Goal: Task Accomplishment & Management: Manage account settings

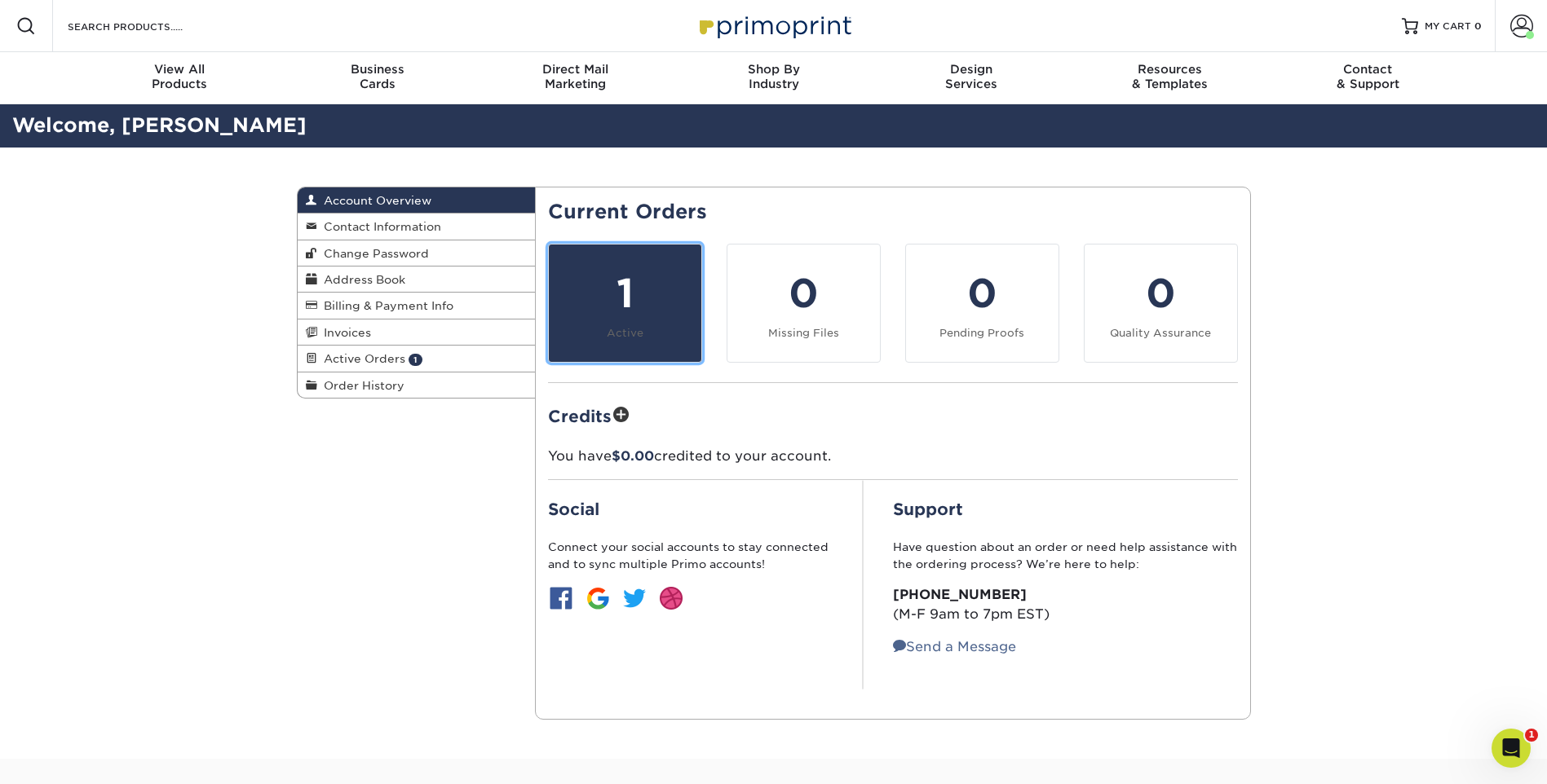
drag, startPoint x: 622, startPoint y: 302, endPoint x: 632, endPoint y: 302, distance: 10.0
click at [622, 302] on div "1" at bounding box center [624, 293] width 133 height 58
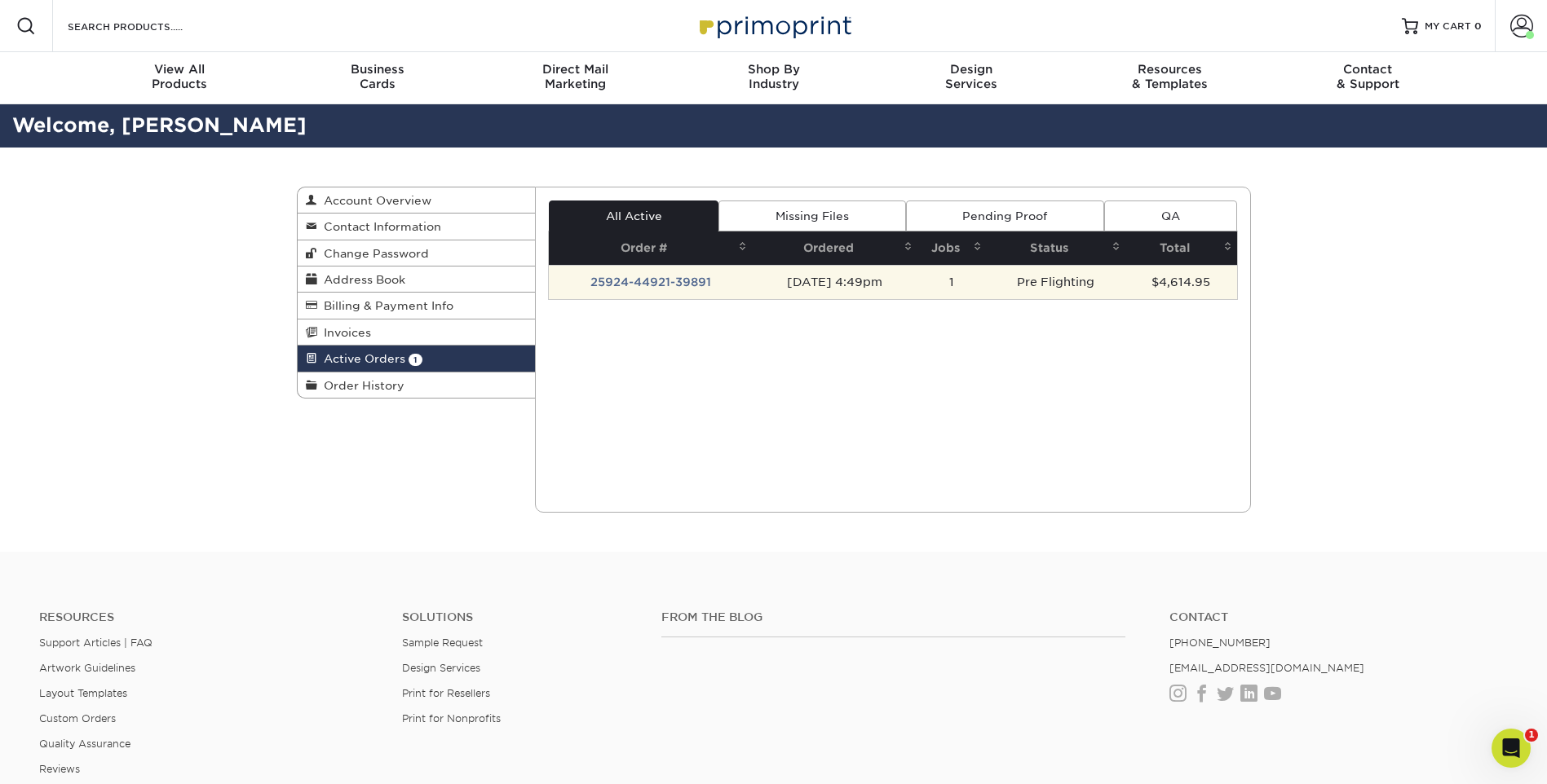
click at [637, 283] on td "25924-44921-39891" at bounding box center [649, 281] width 203 height 34
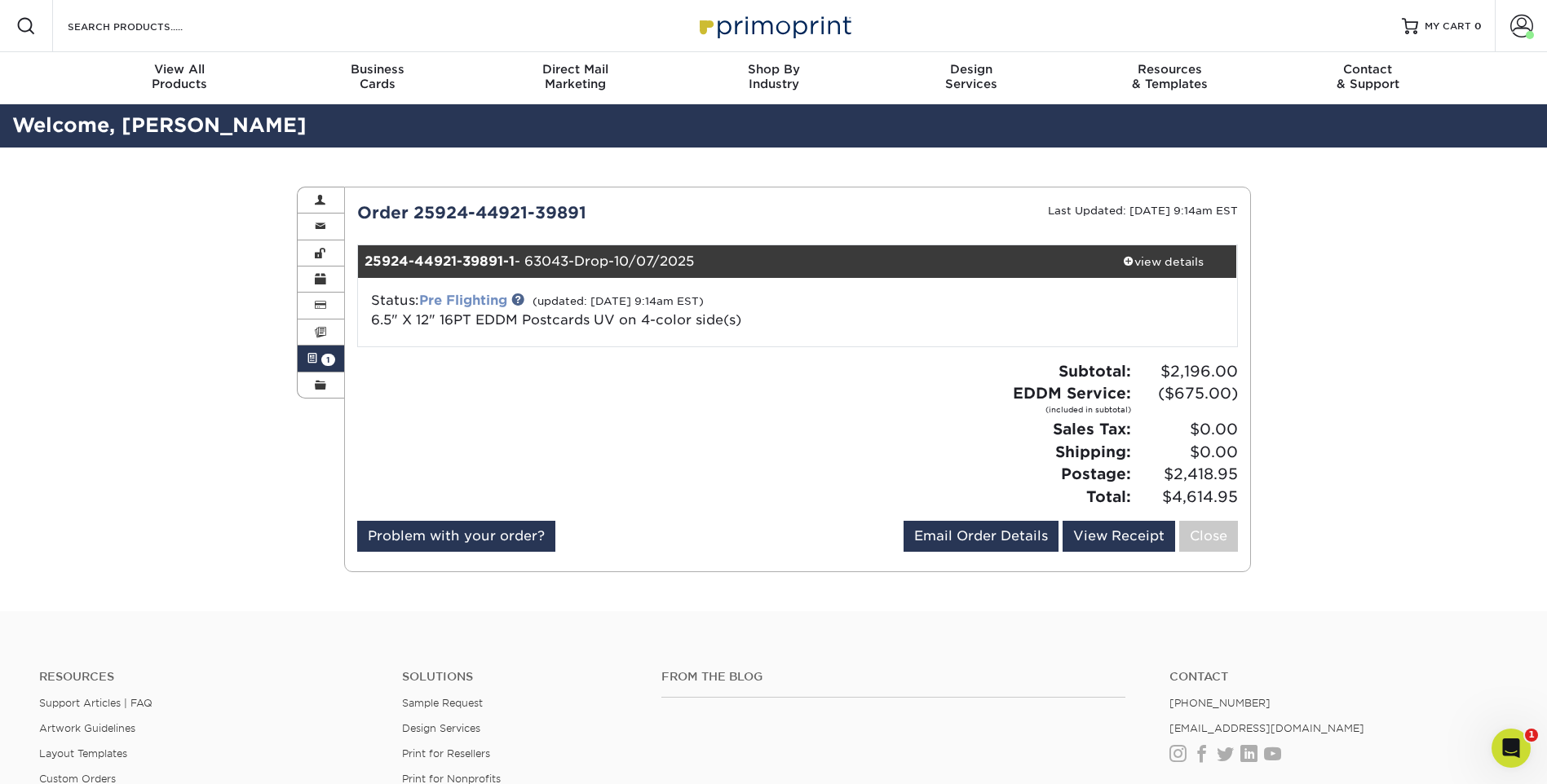
click at [467, 300] on link "Pre Flighting" at bounding box center [463, 301] width 88 height 16
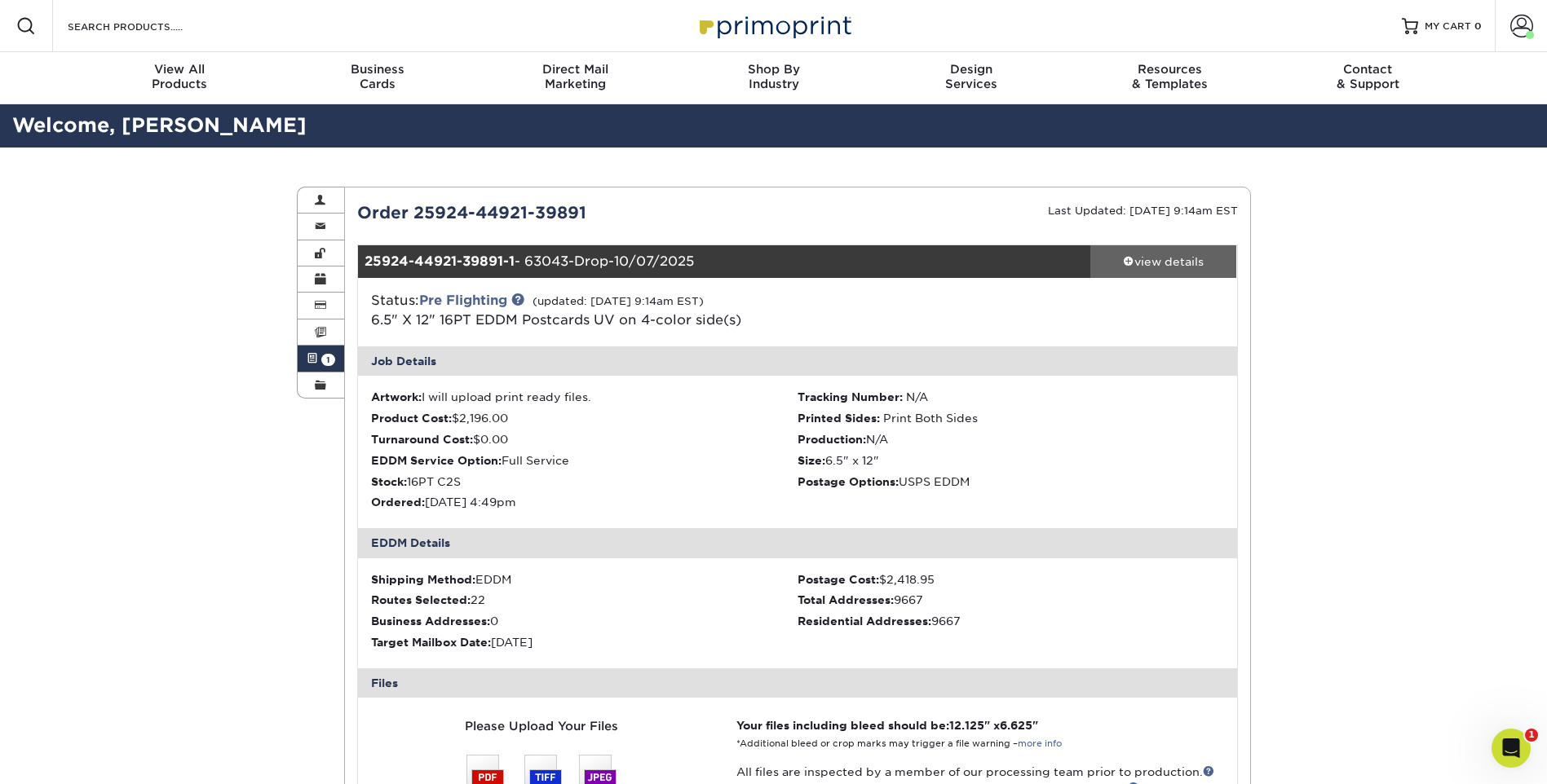
click at [1128, 260] on span at bounding box center [1129, 261] width 12 height 12
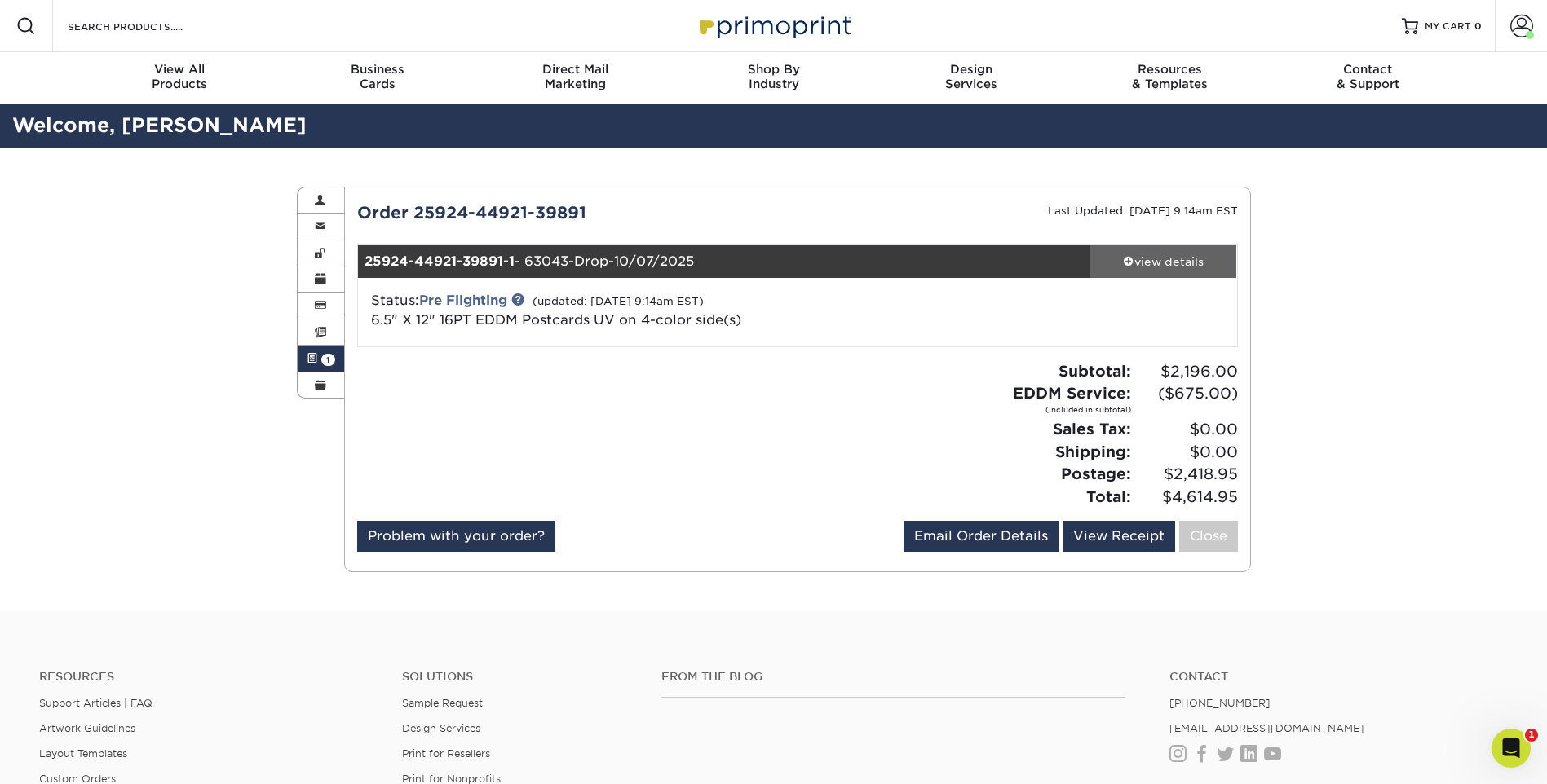
click at [1128, 260] on span at bounding box center [1129, 261] width 12 height 12
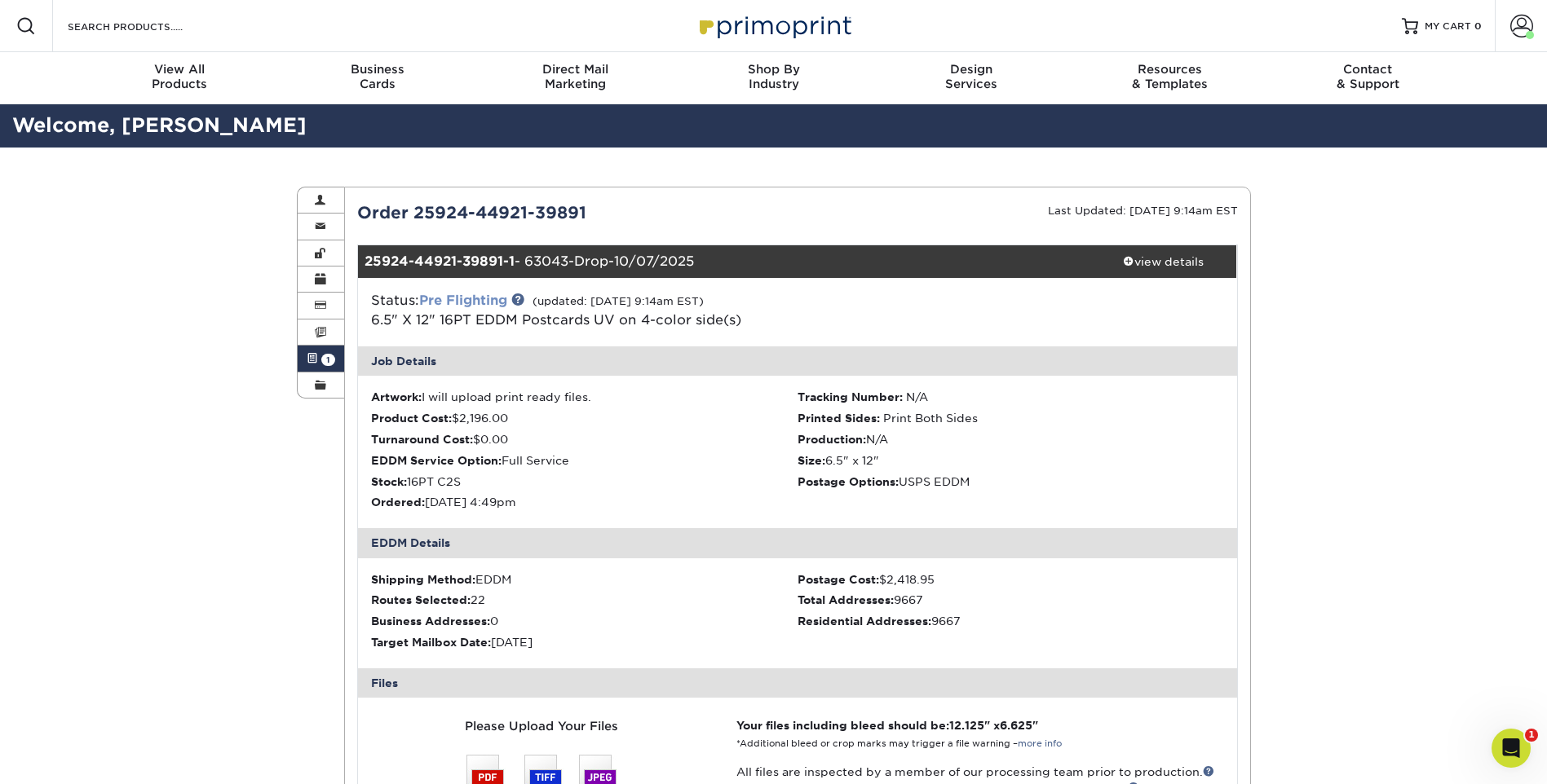
click at [481, 298] on link "Pre Flighting" at bounding box center [463, 301] width 88 height 16
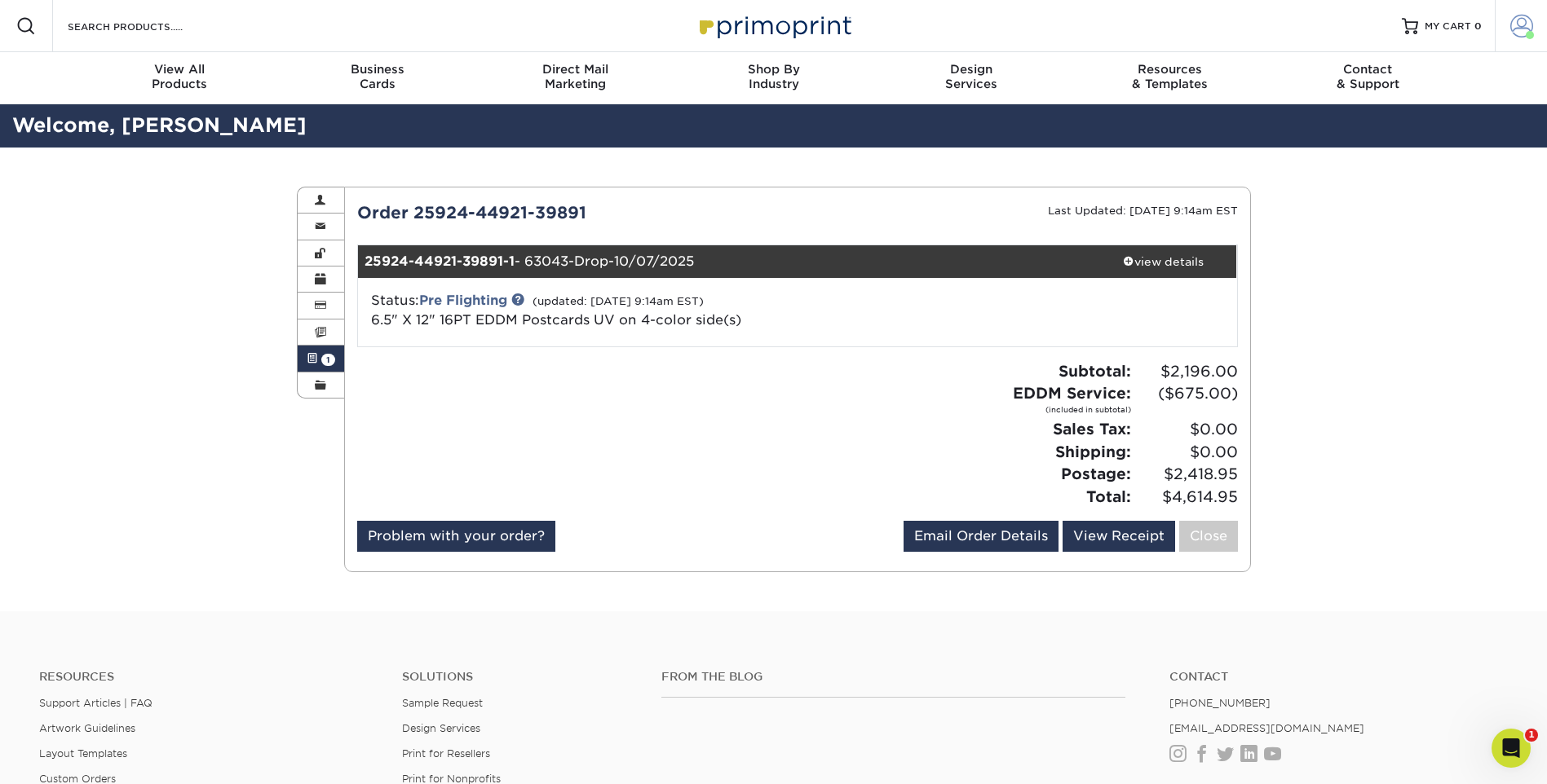
click at [1517, 27] on span at bounding box center [1522, 26] width 23 height 23
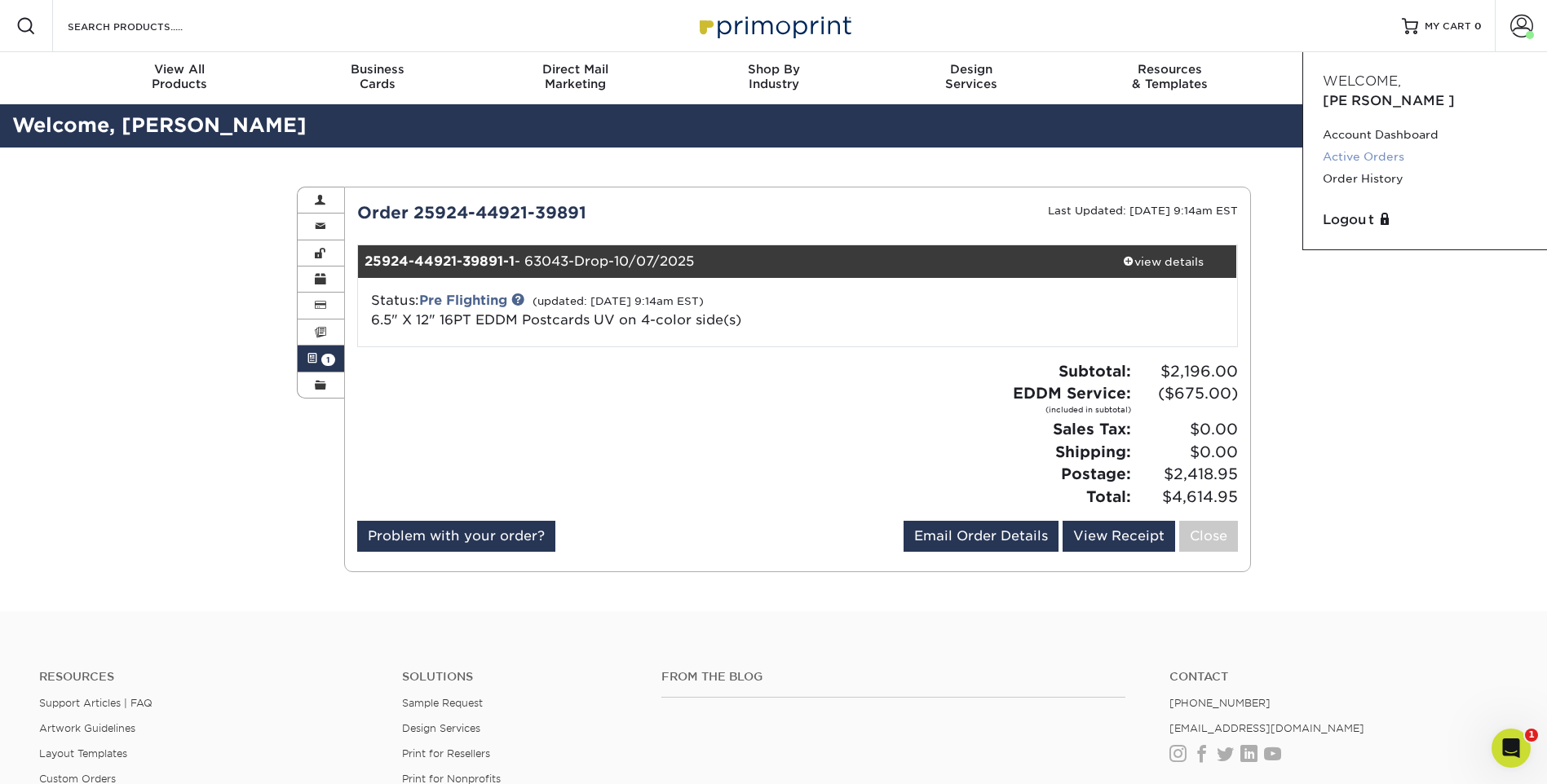
click at [1348, 146] on link "Active Orders" at bounding box center [1425, 156] width 205 height 22
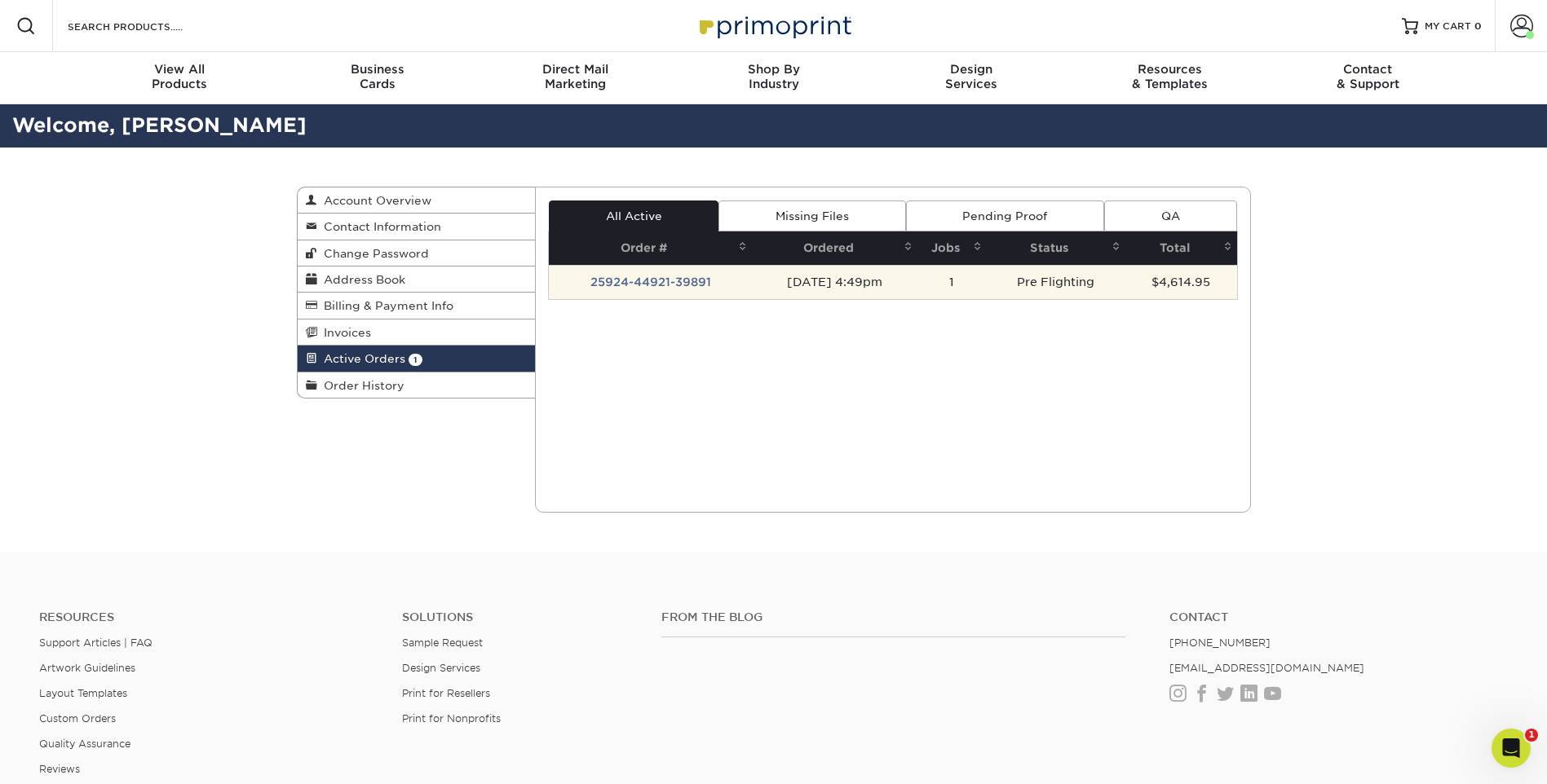
click at [645, 282] on td "25924-44921-39891" at bounding box center [649, 281] width 203 height 34
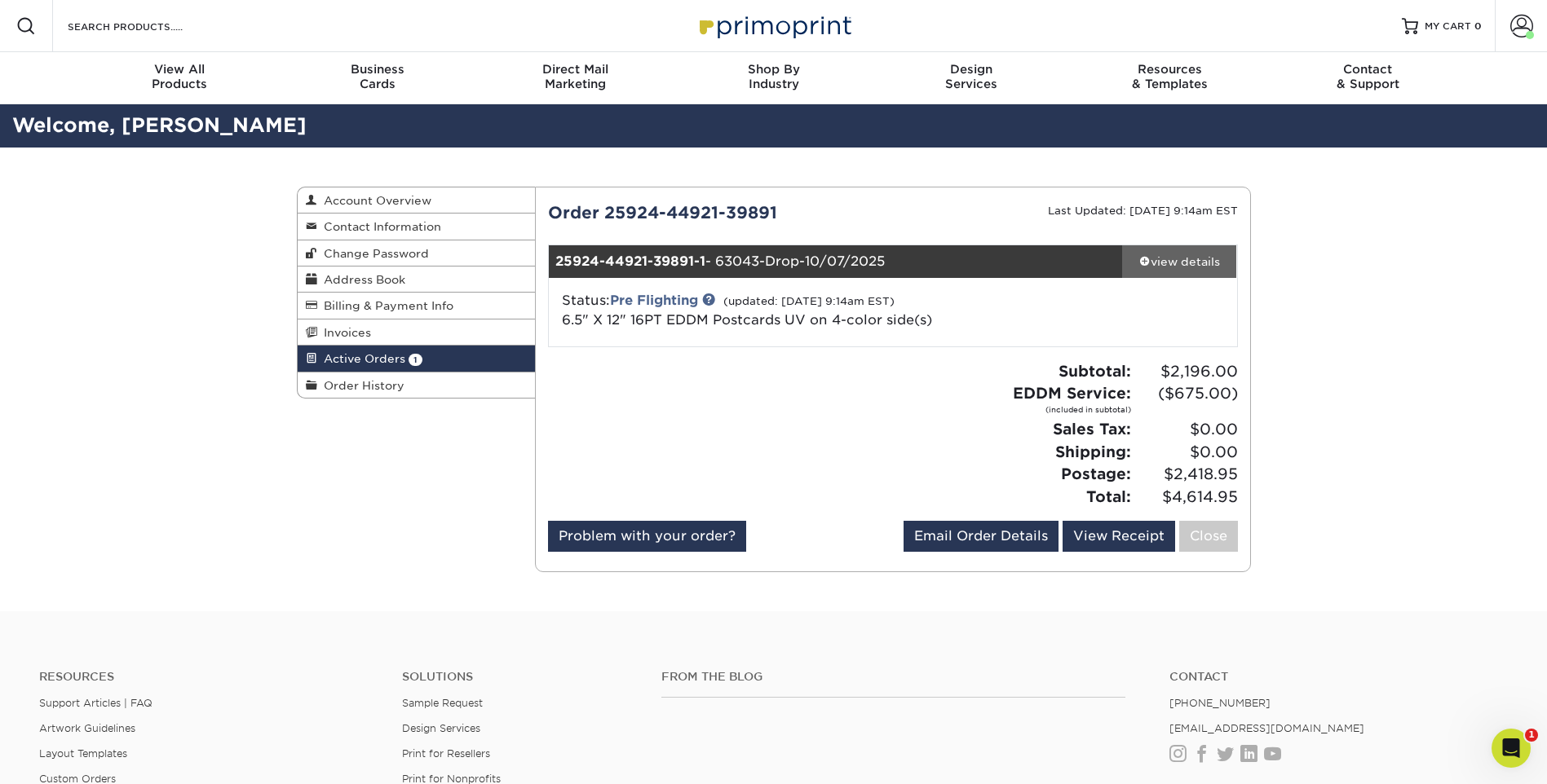
click at [1139, 257] on span at bounding box center [1145, 261] width 12 height 12
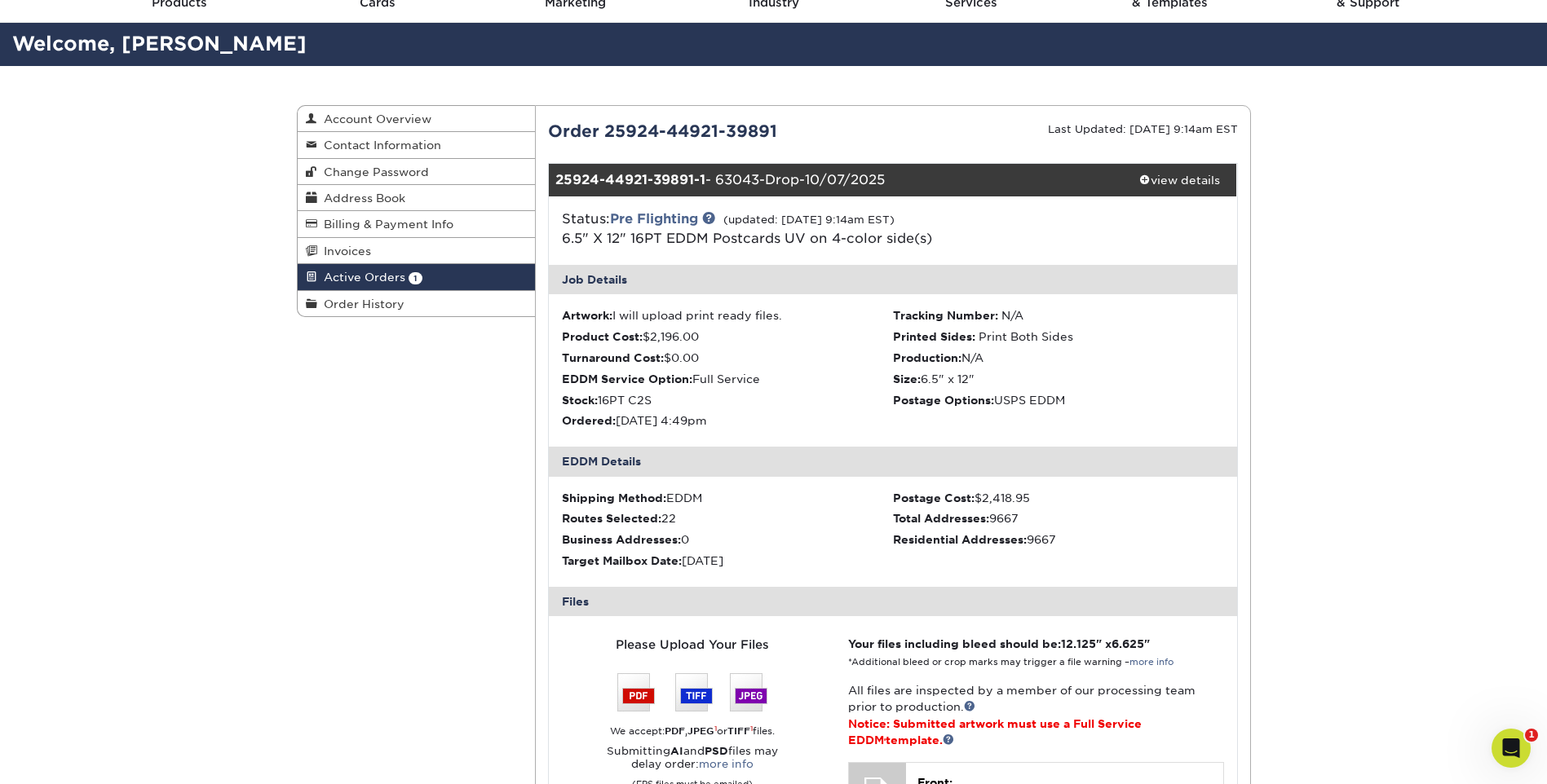
scroll to position [326, 0]
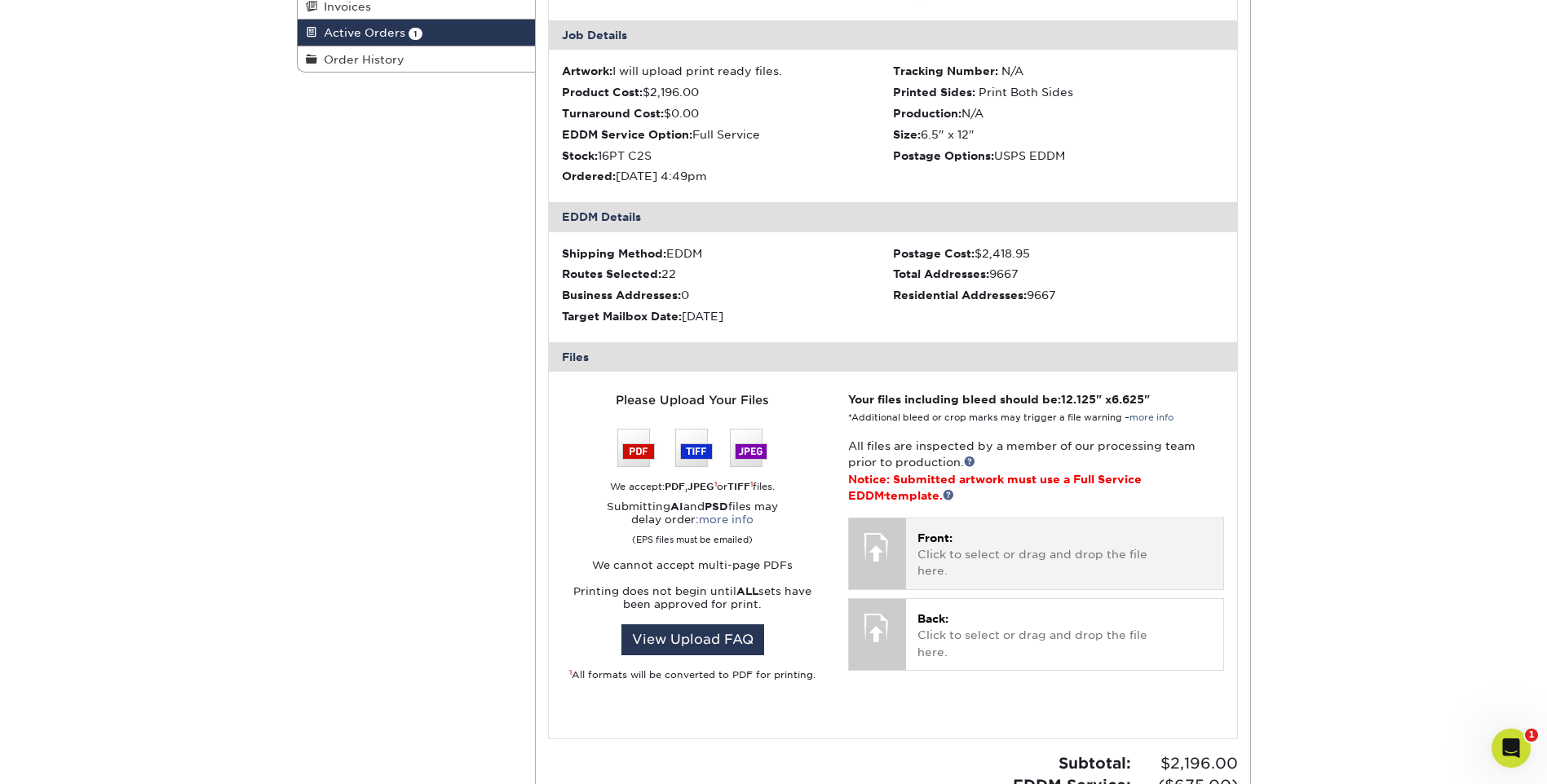
click at [904, 542] on div at bounding box center [877, 546] width 57 height 57
click at [983, 557] on p "Front: Click to select or drag and drop the file here." at bounding box center [1064, 554] width 294 height 49
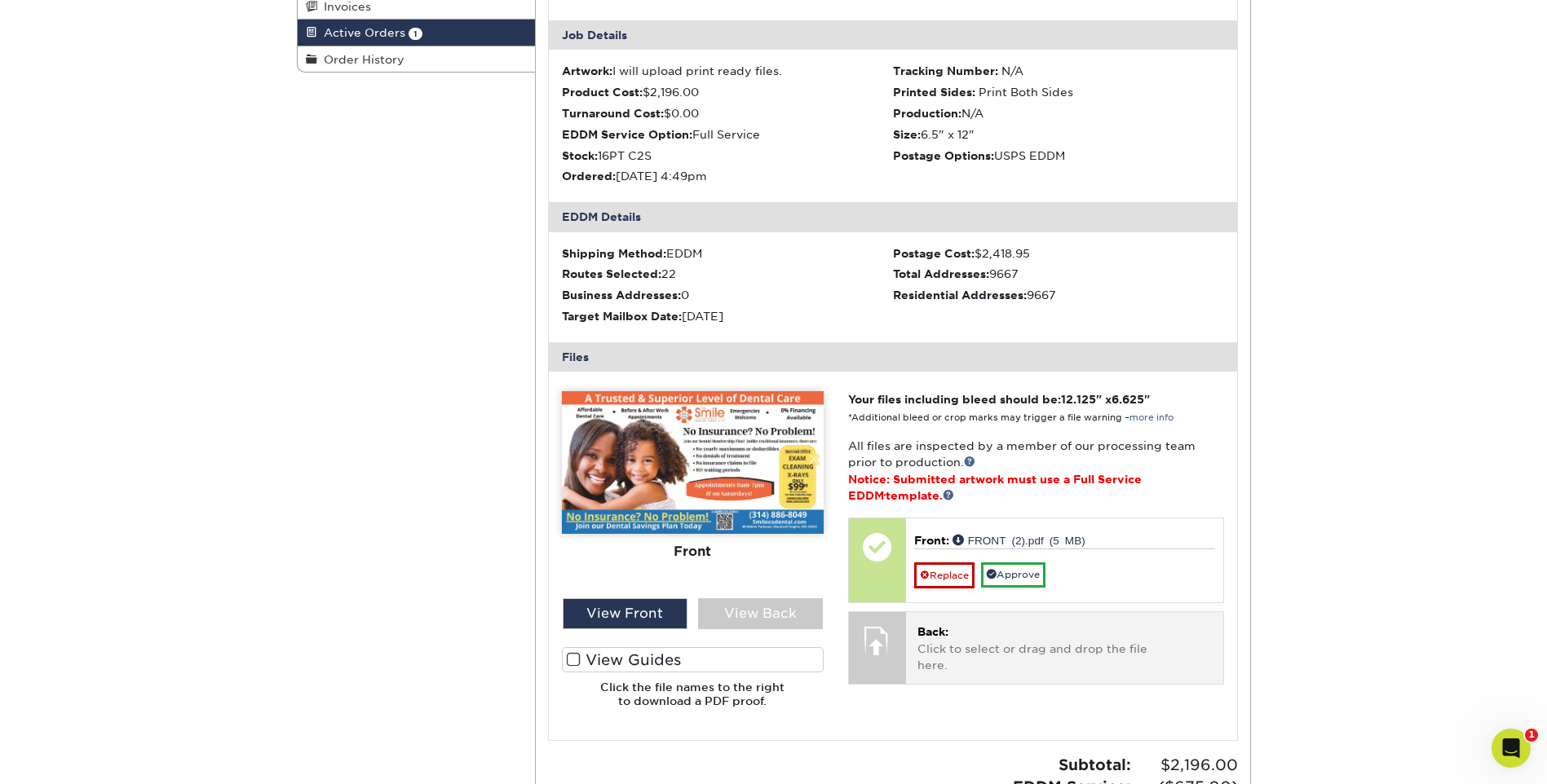
click at [876, 652] on div at bounding box center [877, 640] width 57 height 57
click at [983, 650] on p "Back: Click to select or drag and drop the file here." at bounding box center [1064, 648] width 294 height 49
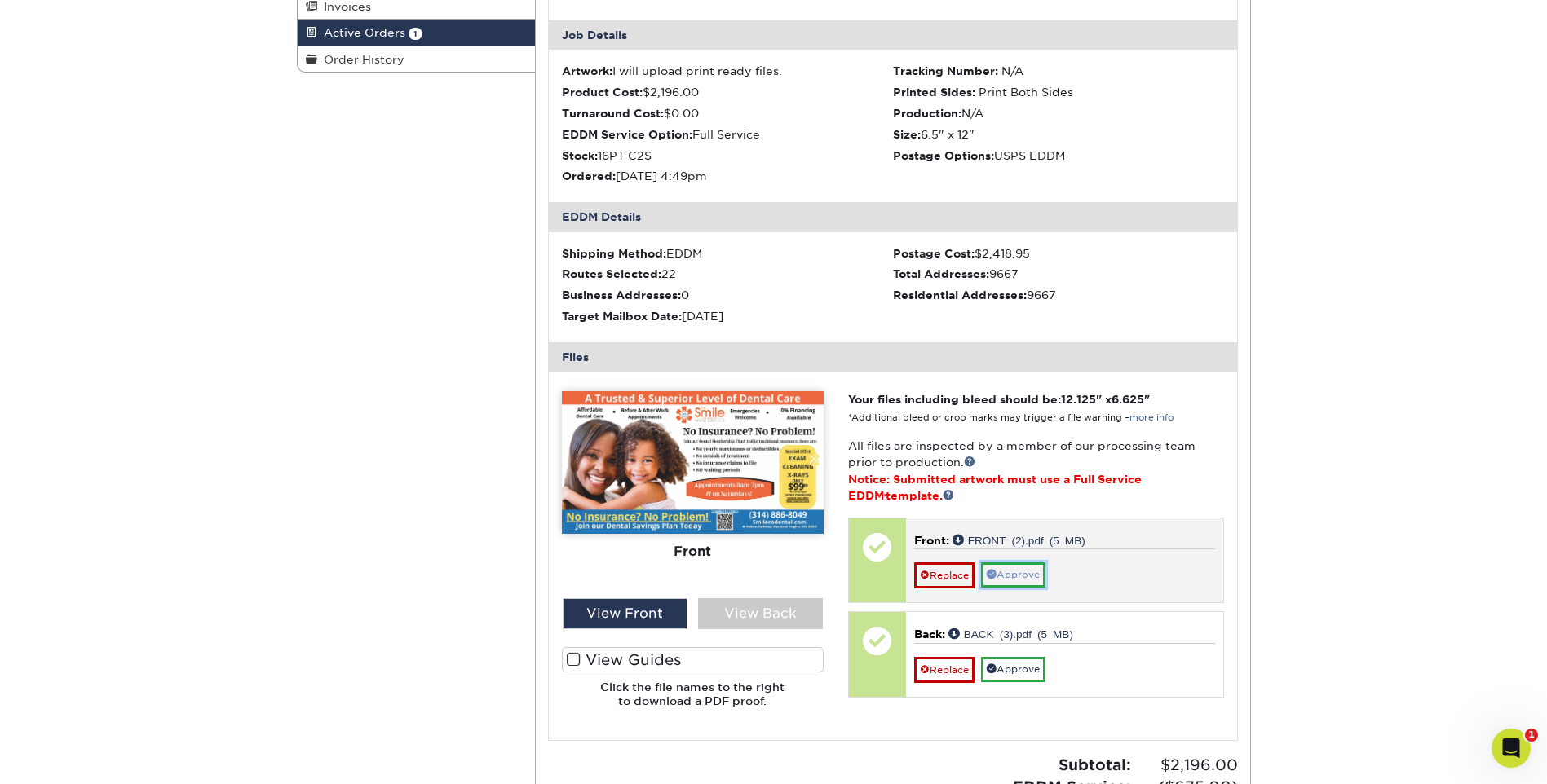
click at [1013, 577] on link "Approve" at bounding box center [1013, 575] width 64 height 25
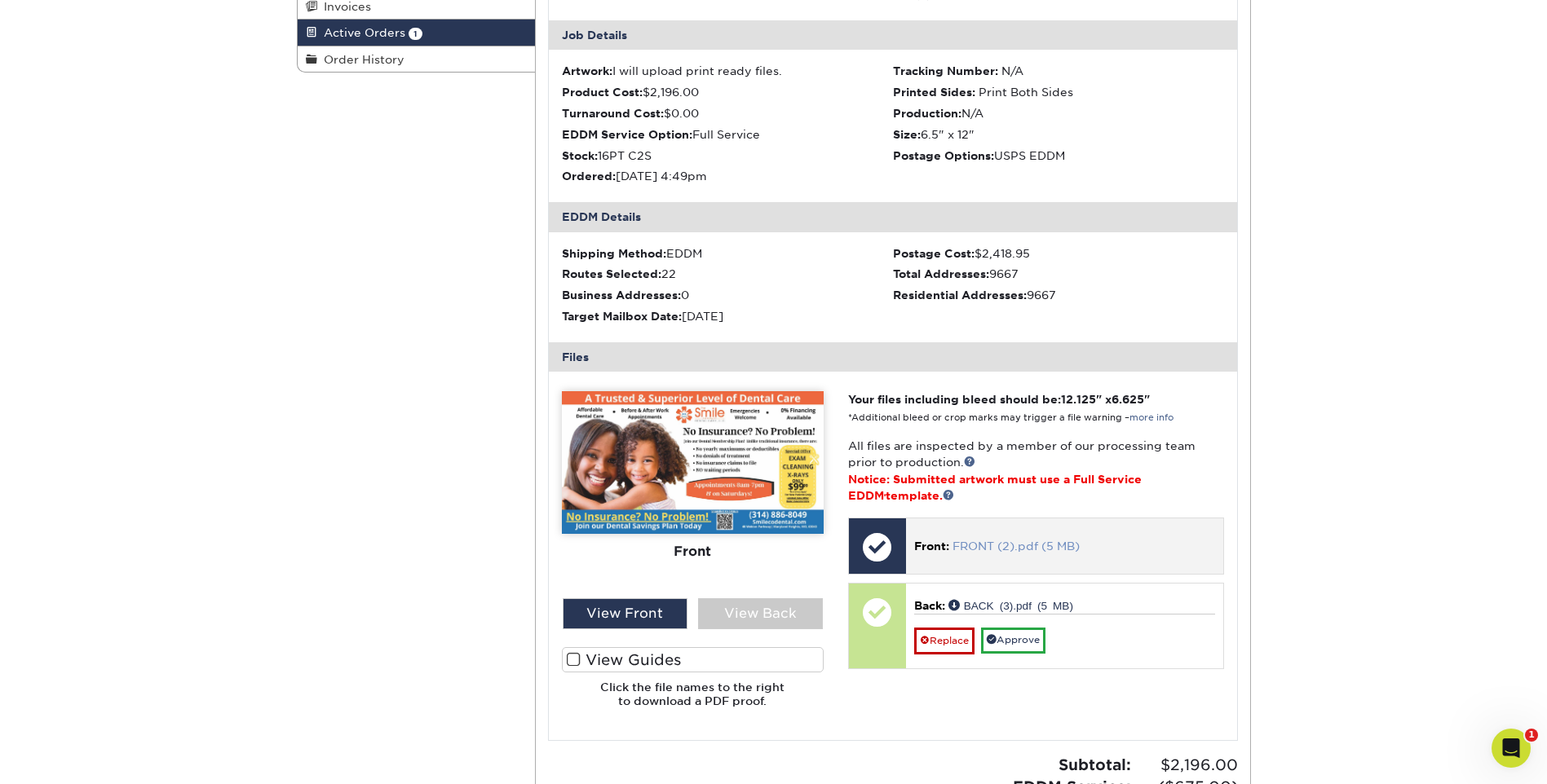
click at [1040, 551] on link "FRONT (2).pdf (5 MB)" at bounding box center [1015, 545] width 127 height 13
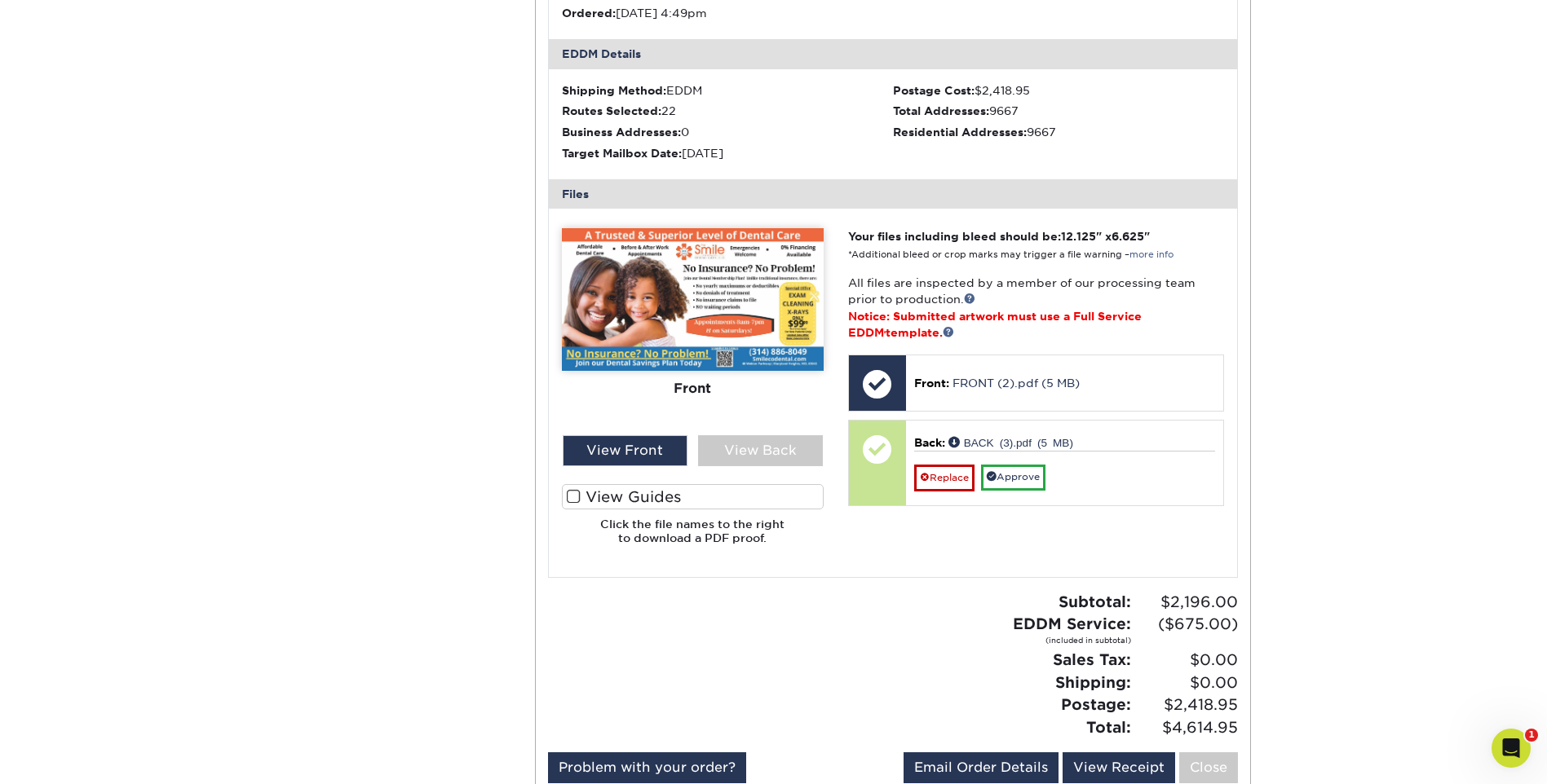
scroll to position [571, 0]
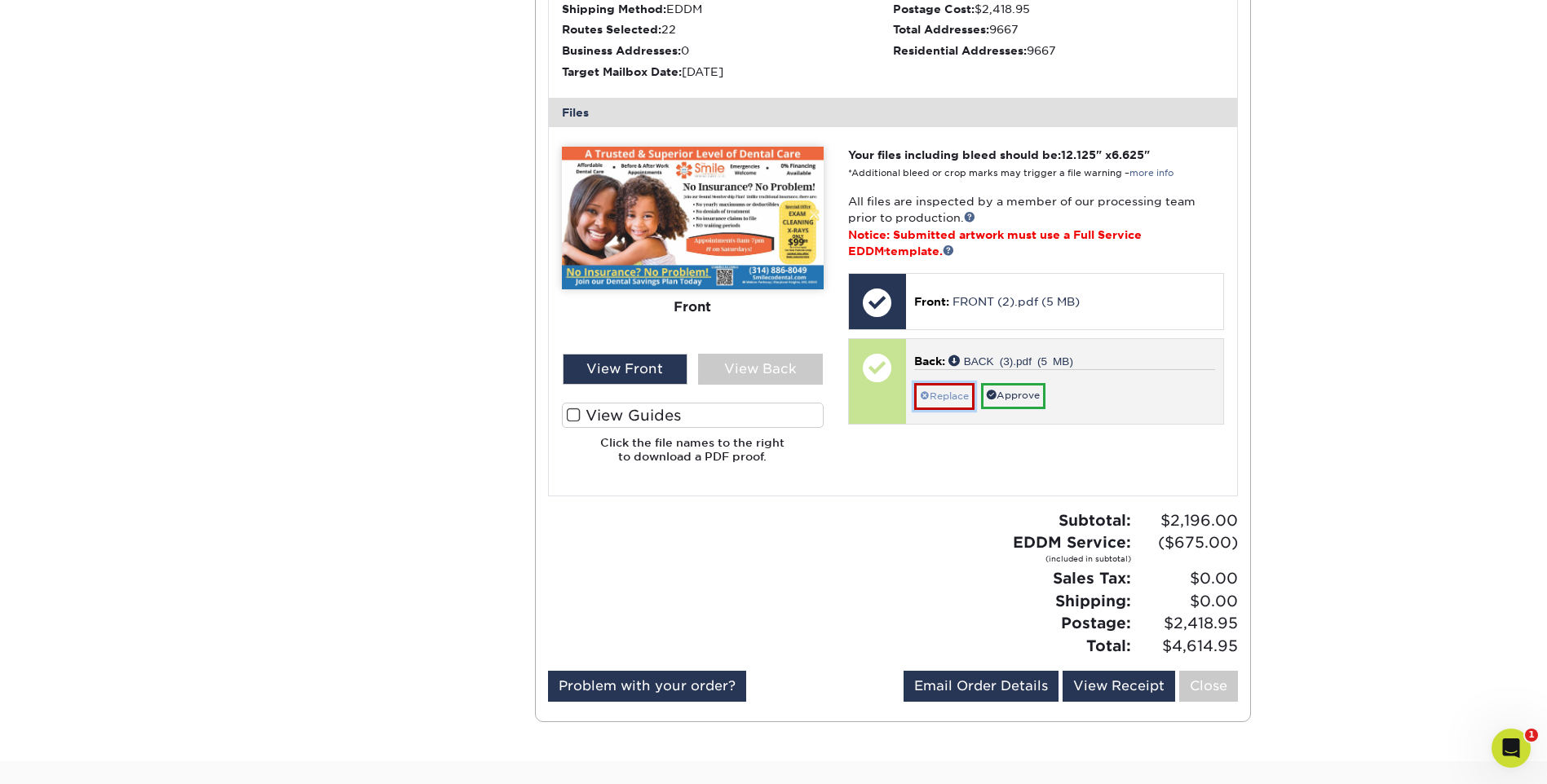
click at [948, 383] on link "Replace" at bounding box center [944, 396] width 60 height 26
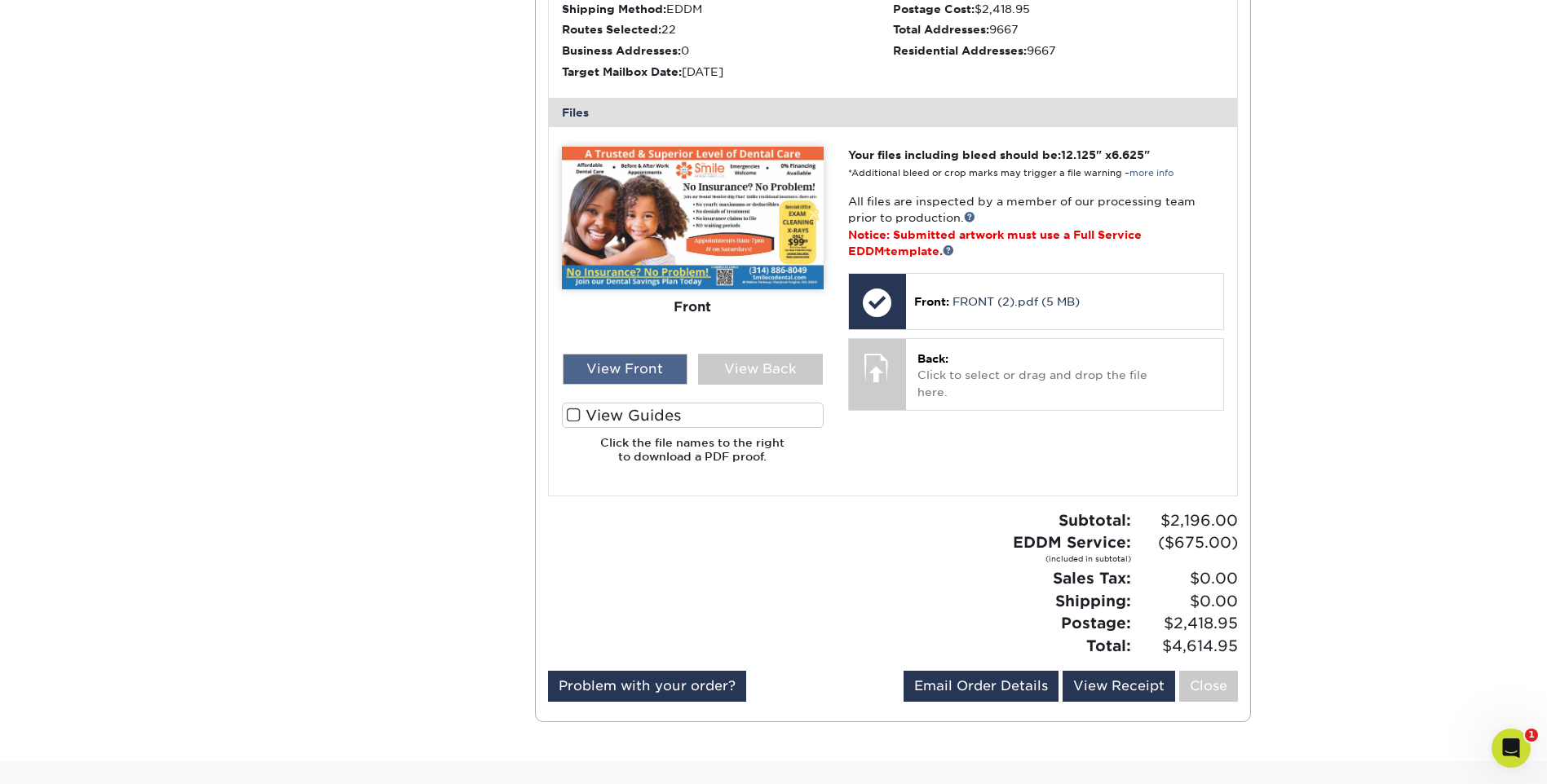
click at [657, 367] on div "View Front" at bounding box center [625, 370] width 125 height 31
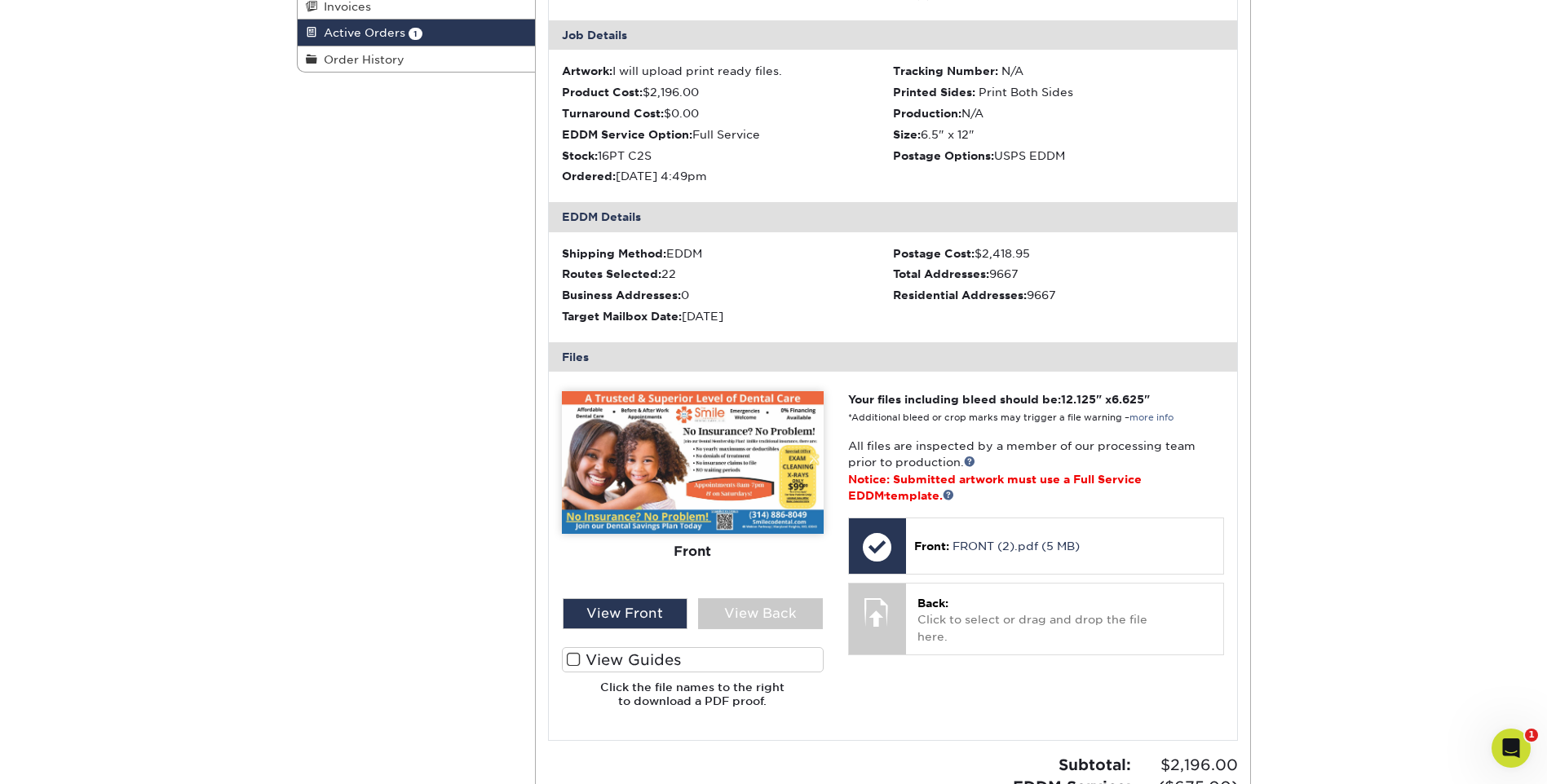
scroll to position [0, 0]
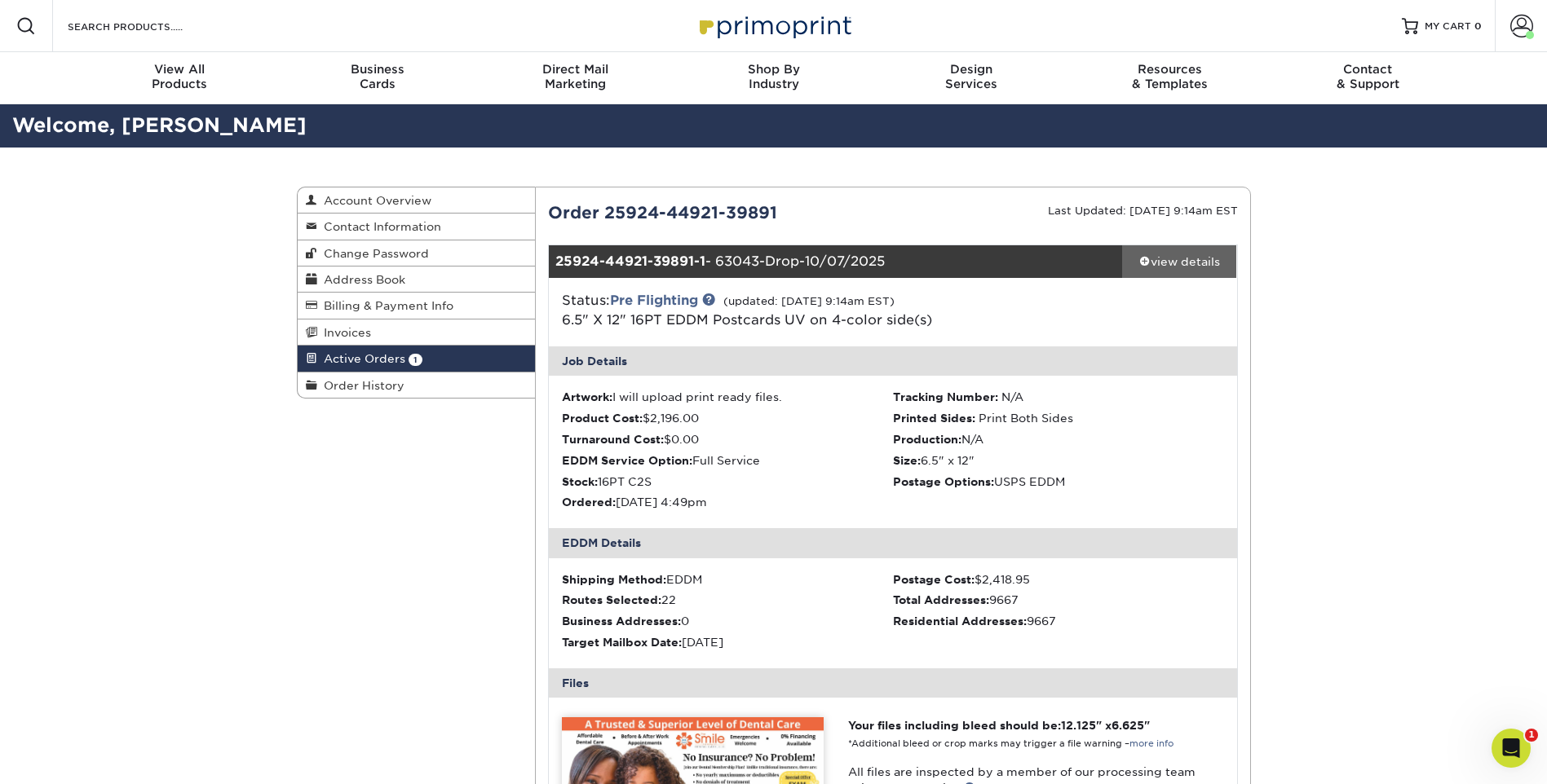
click at [1139, 259] on span at bounding box center [1145, 261] width 12 height 12
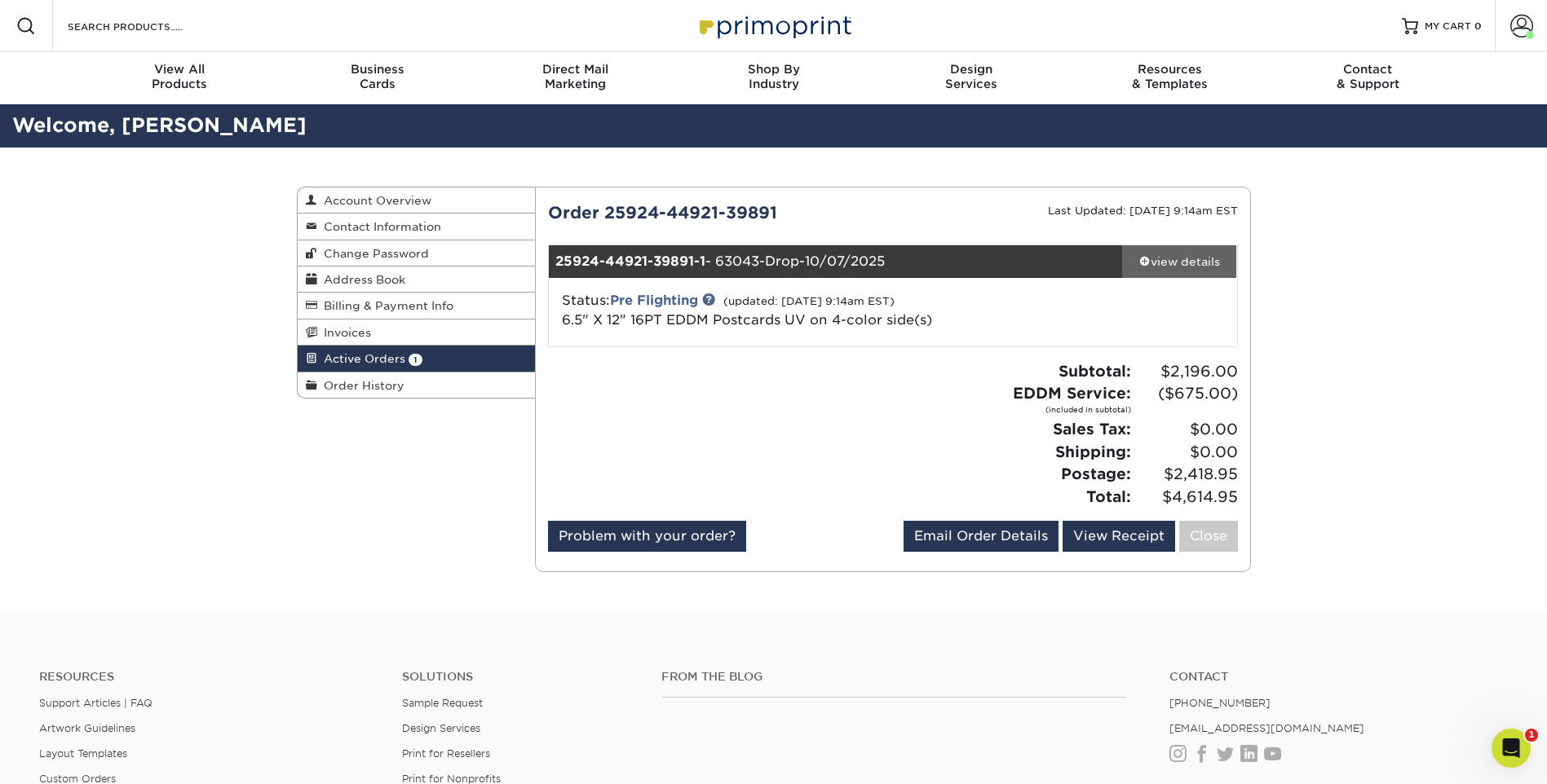
click at [1139, 259] on span at bounding box center [1145, 261] width 12 height 12
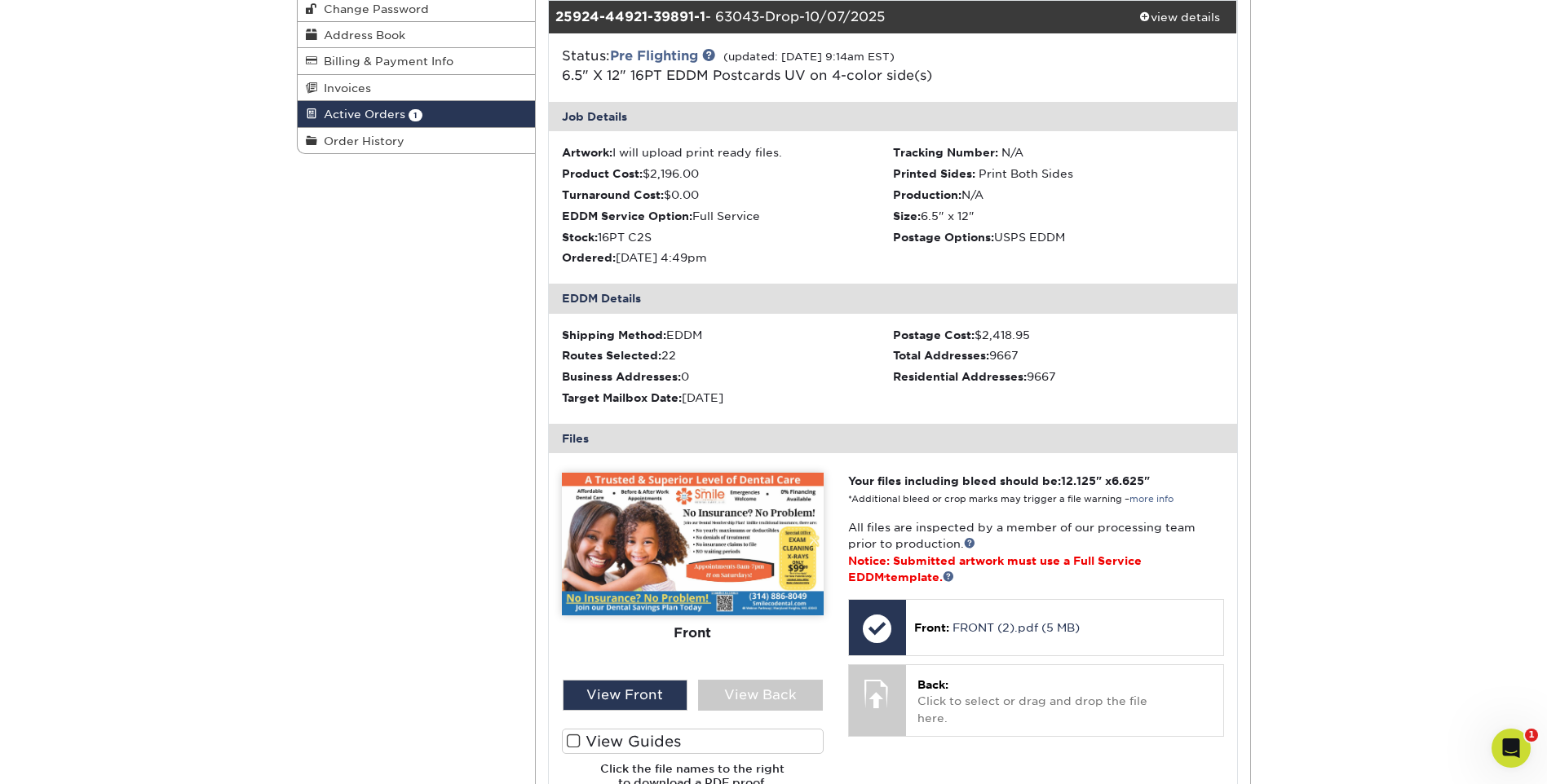
scroll to position [408, 0]
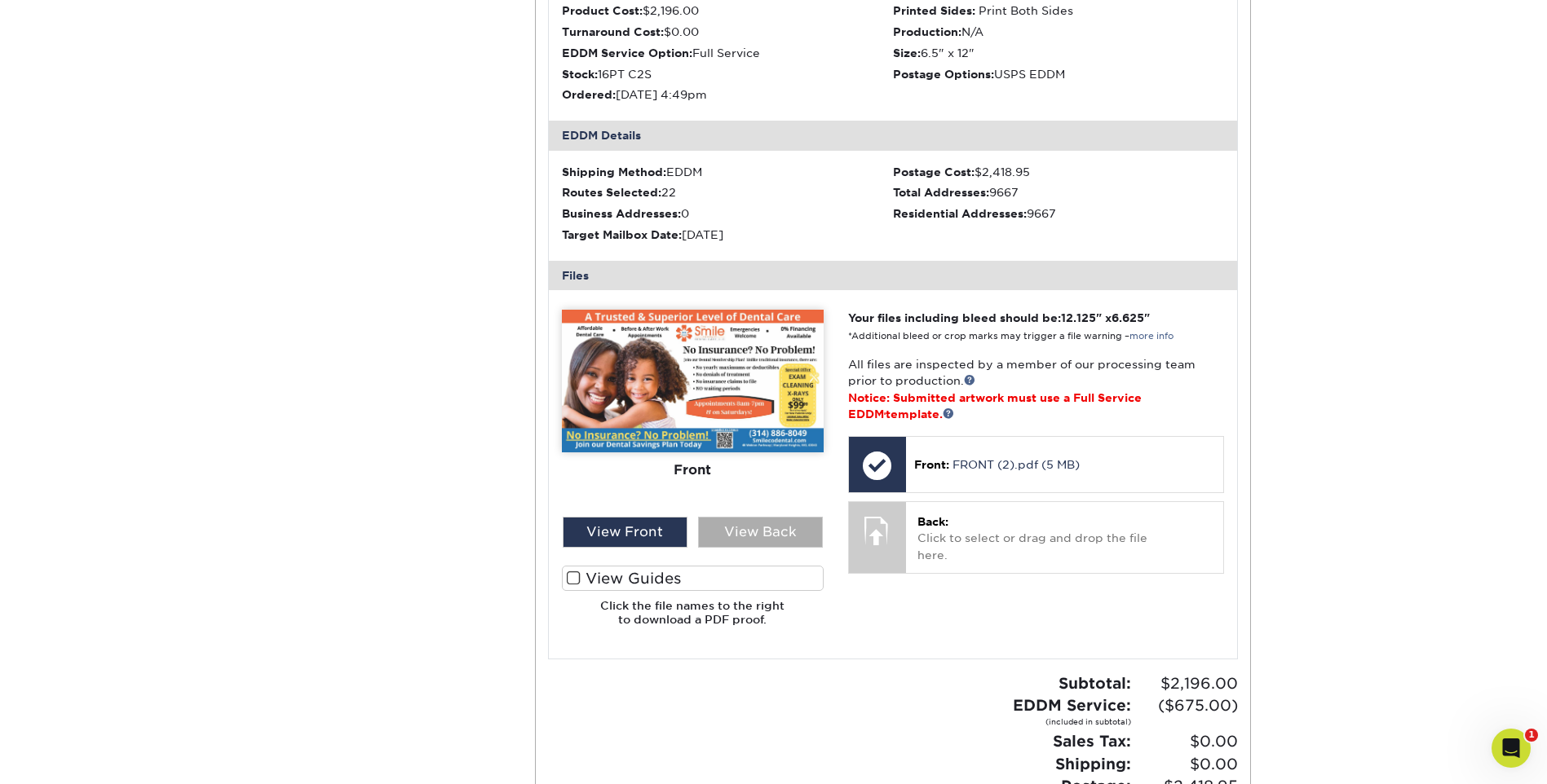
click at [752, 535] on div "View Back" at bounding box center [760, 533] width 125 height 31
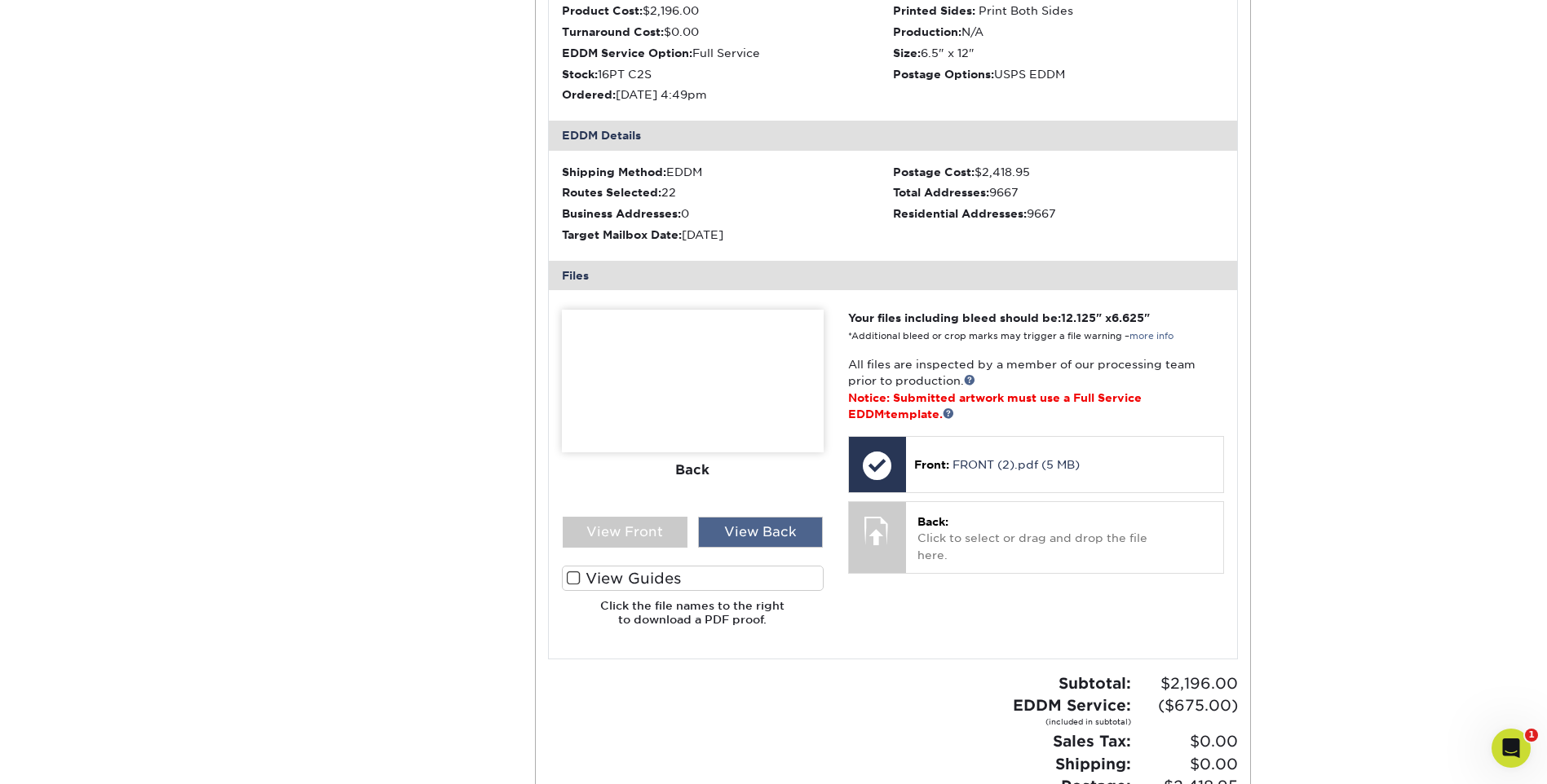
click at [752, 535] on div "View Back" at bounding box center [760, 533] width 125 height 31
click at [757, 524] on div "View Back" at bounding box center [760, 533] width 125 height 31
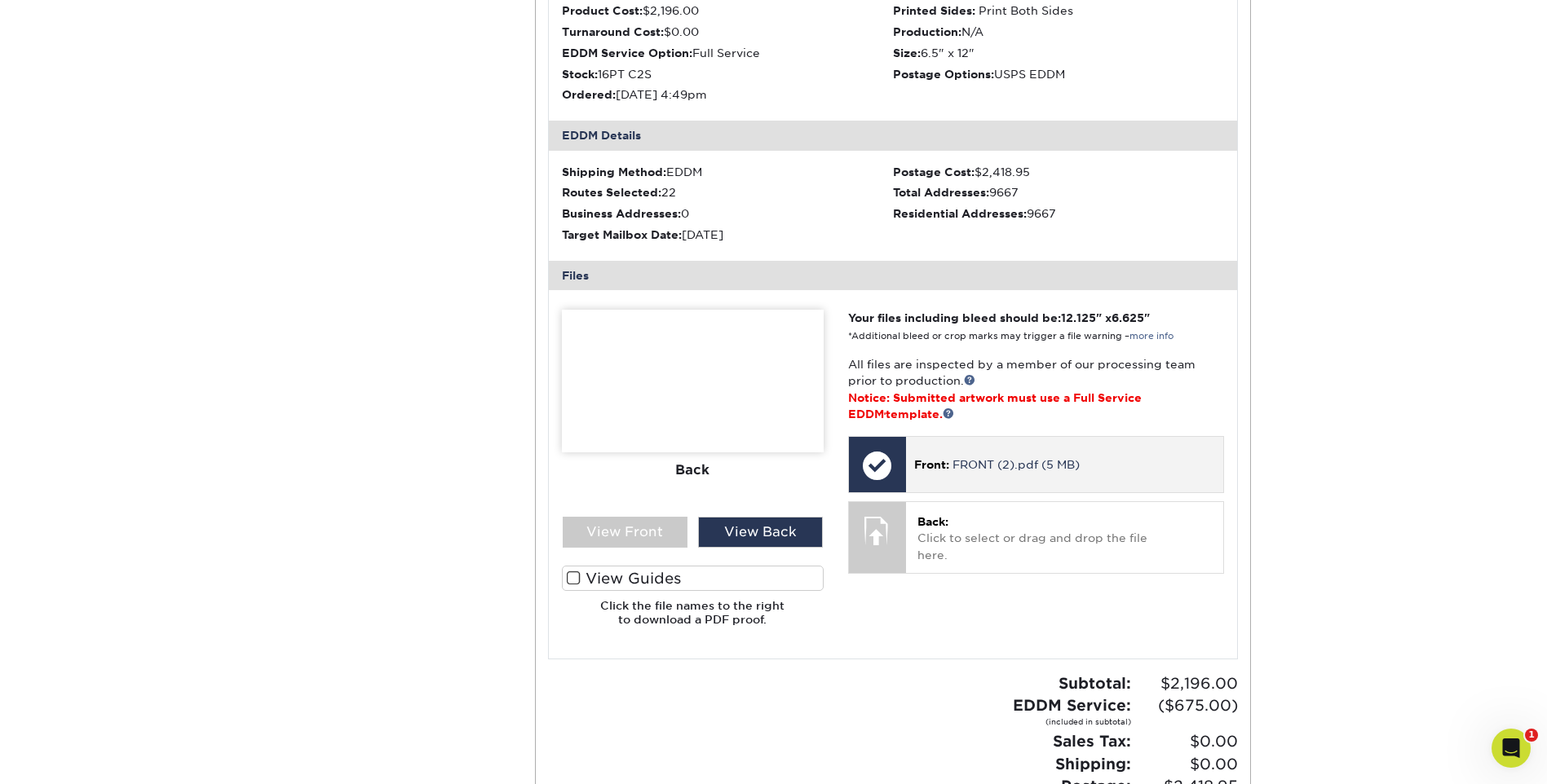
click at [879, 451] on div at bounding box center [877, 465] width 57 height 57
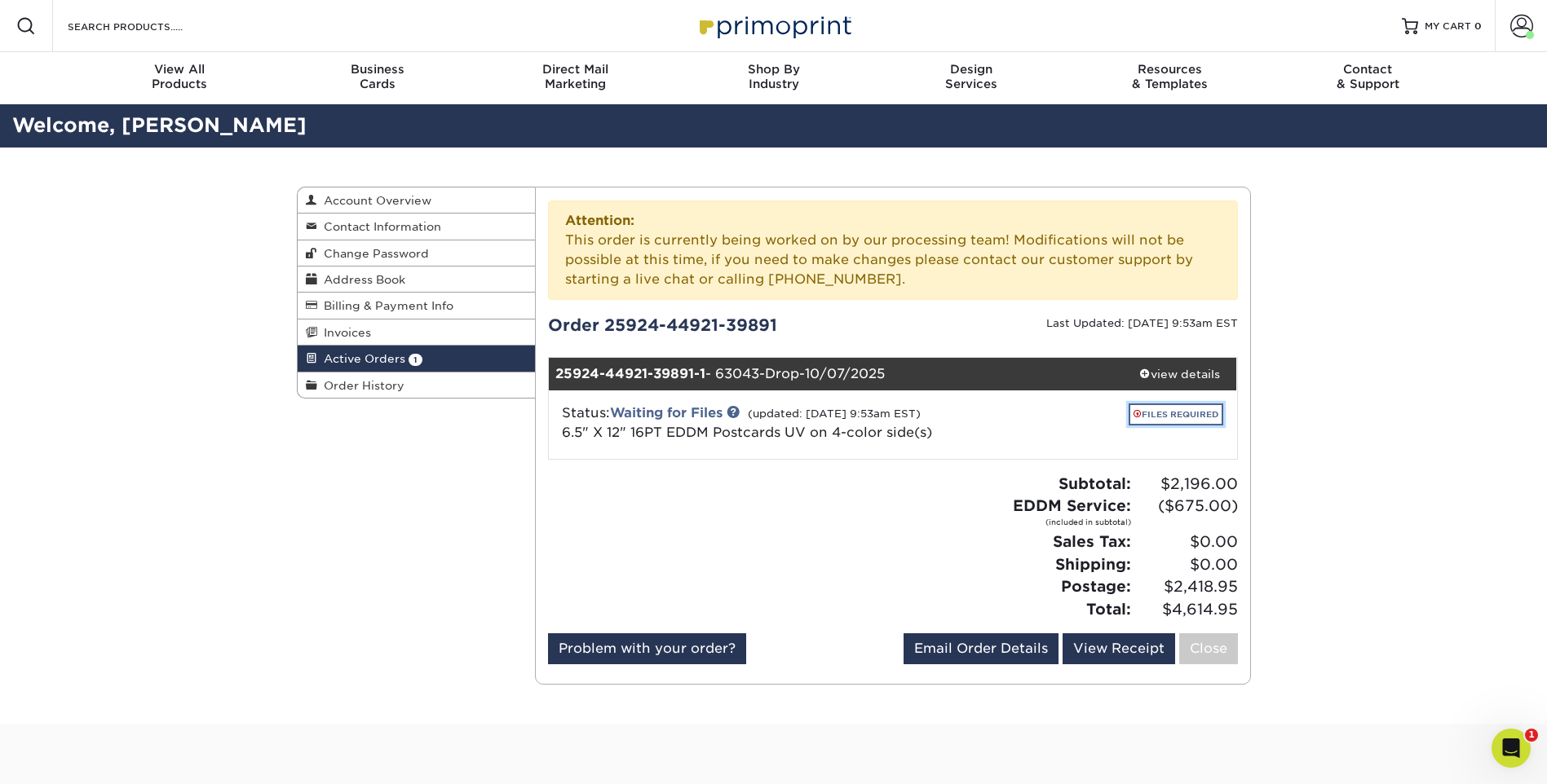
click at [1181, 416] on link "FILES REQUIRED" at bounding box center [1175, 414] width 94 height 22
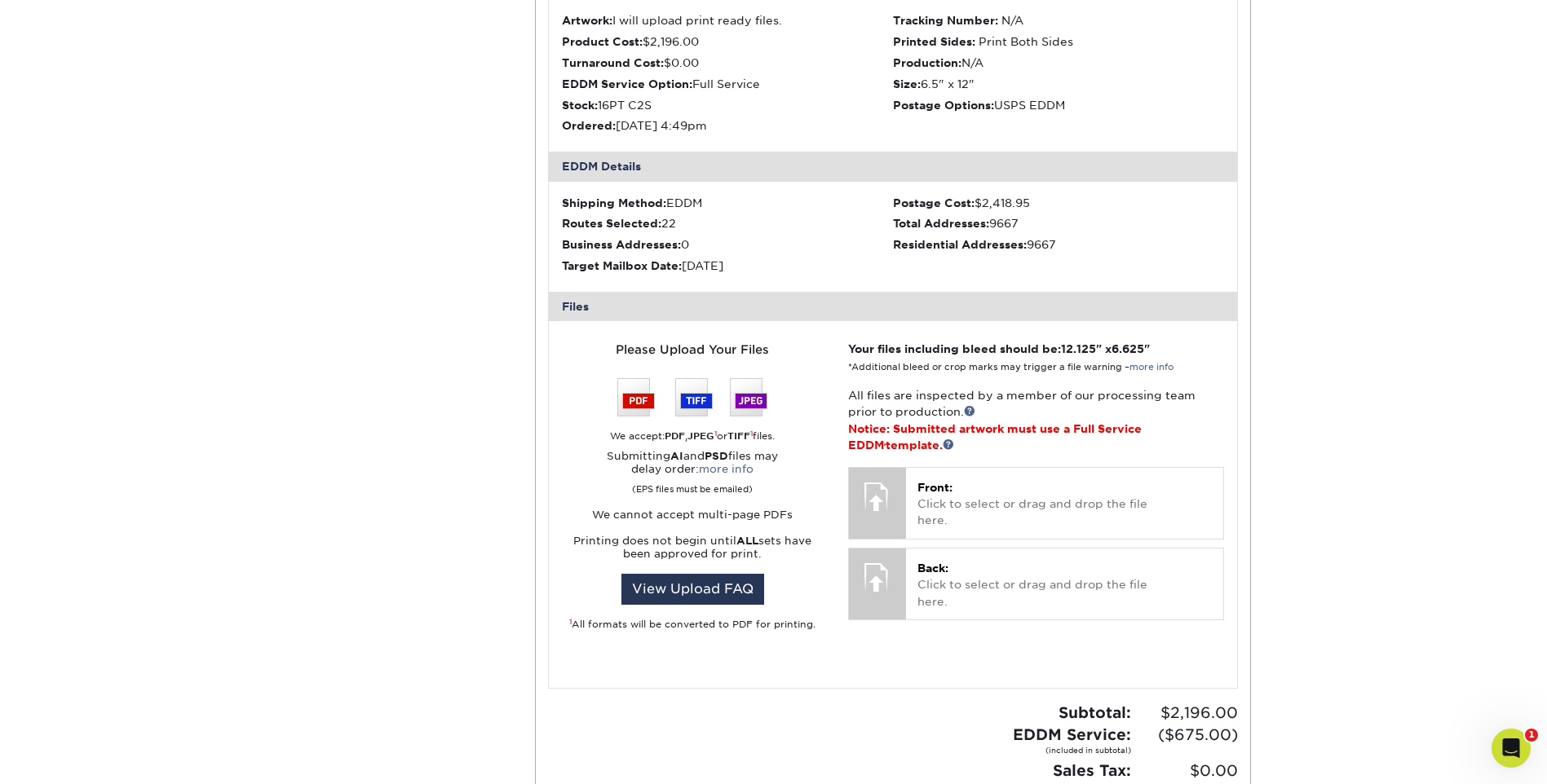
scroll to position [571, 0]
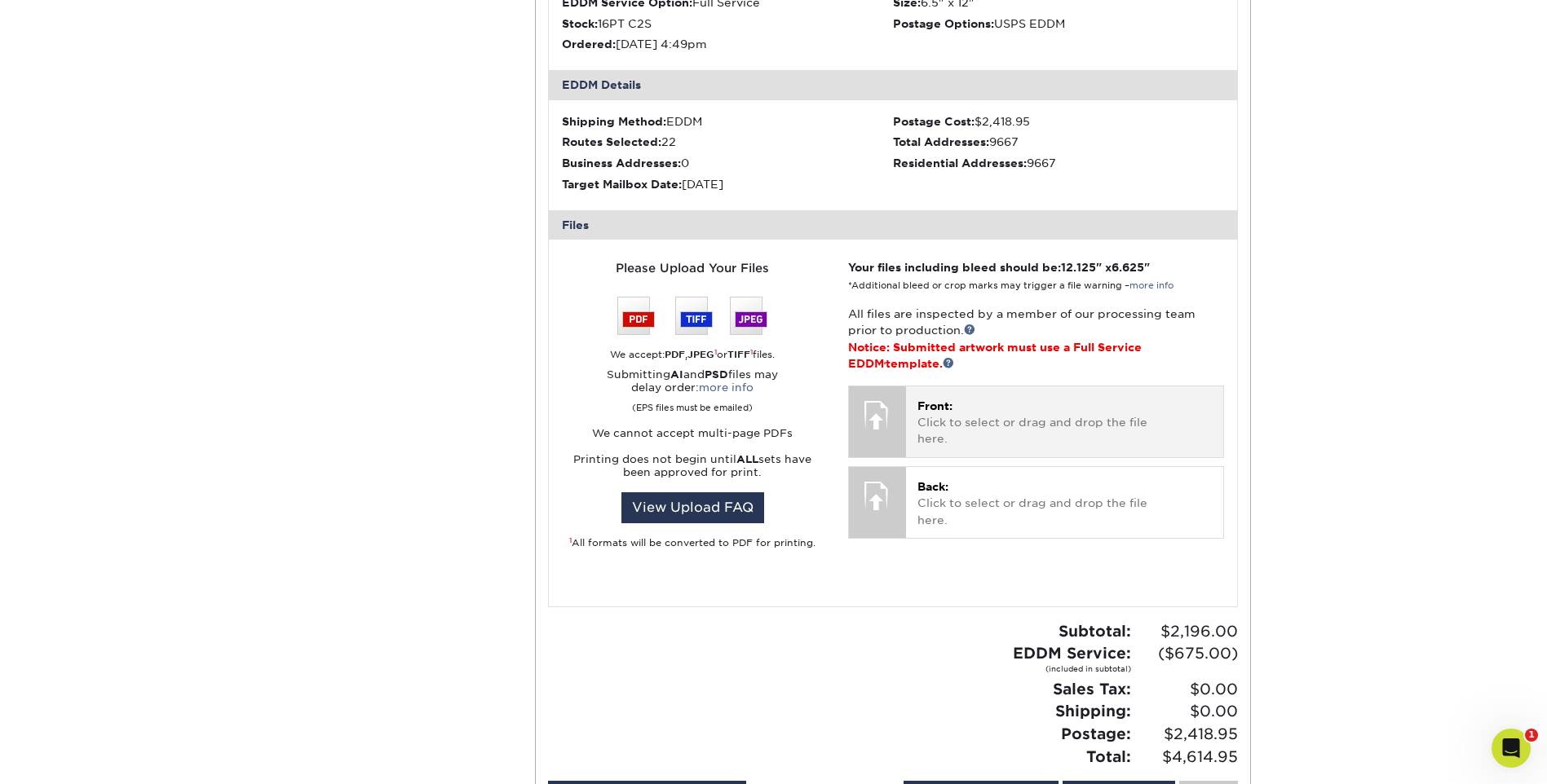
click at [914, 425] on div "Front: Click to select or drag and drop the file here. Choose file" at bounding box center [1064, 421] width 317 height 71
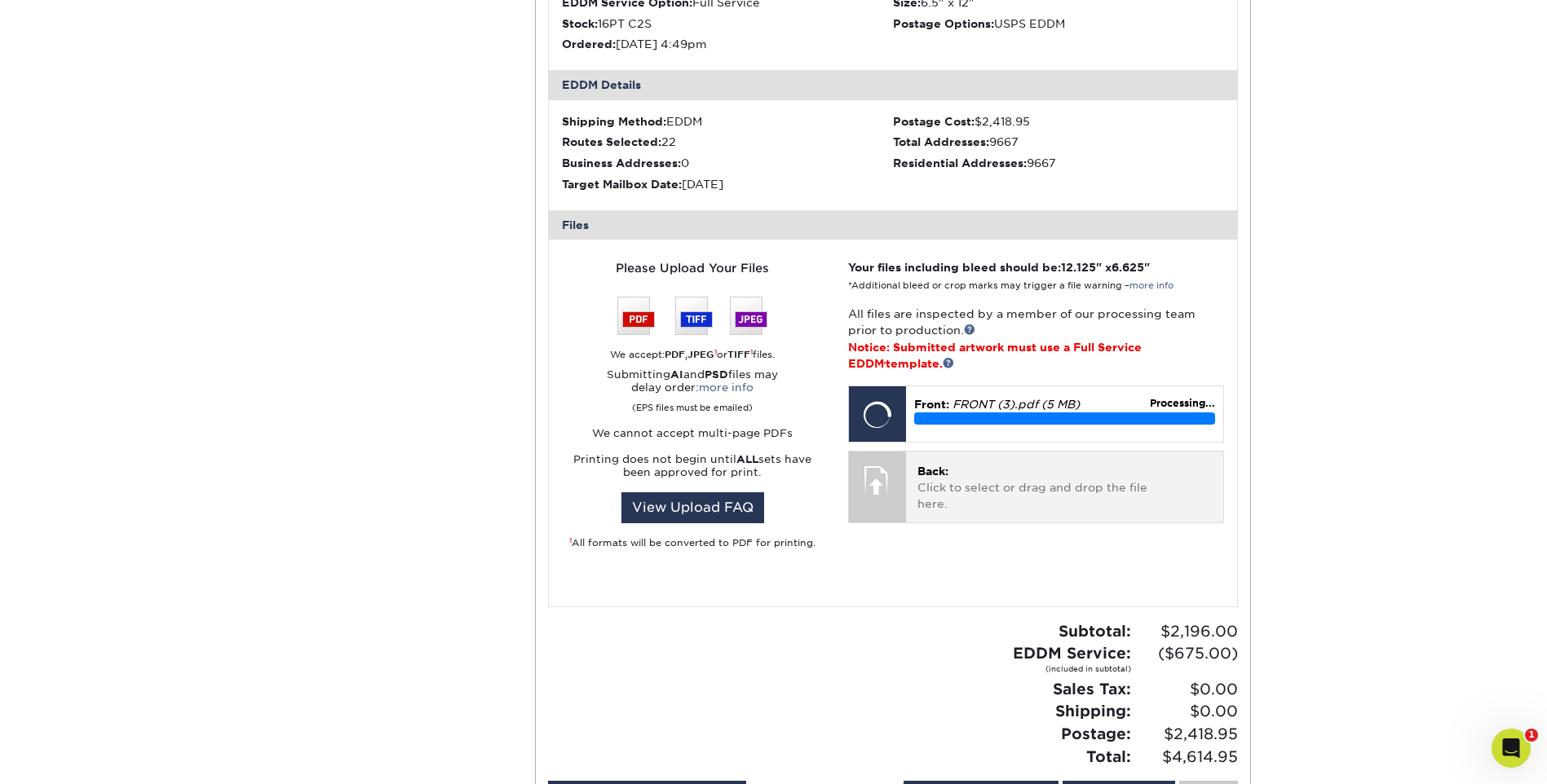
click at [967, 497] on p "Back: Click to select or drag and drop the file here." at bounding box center [1064, 487] width 294 height 49
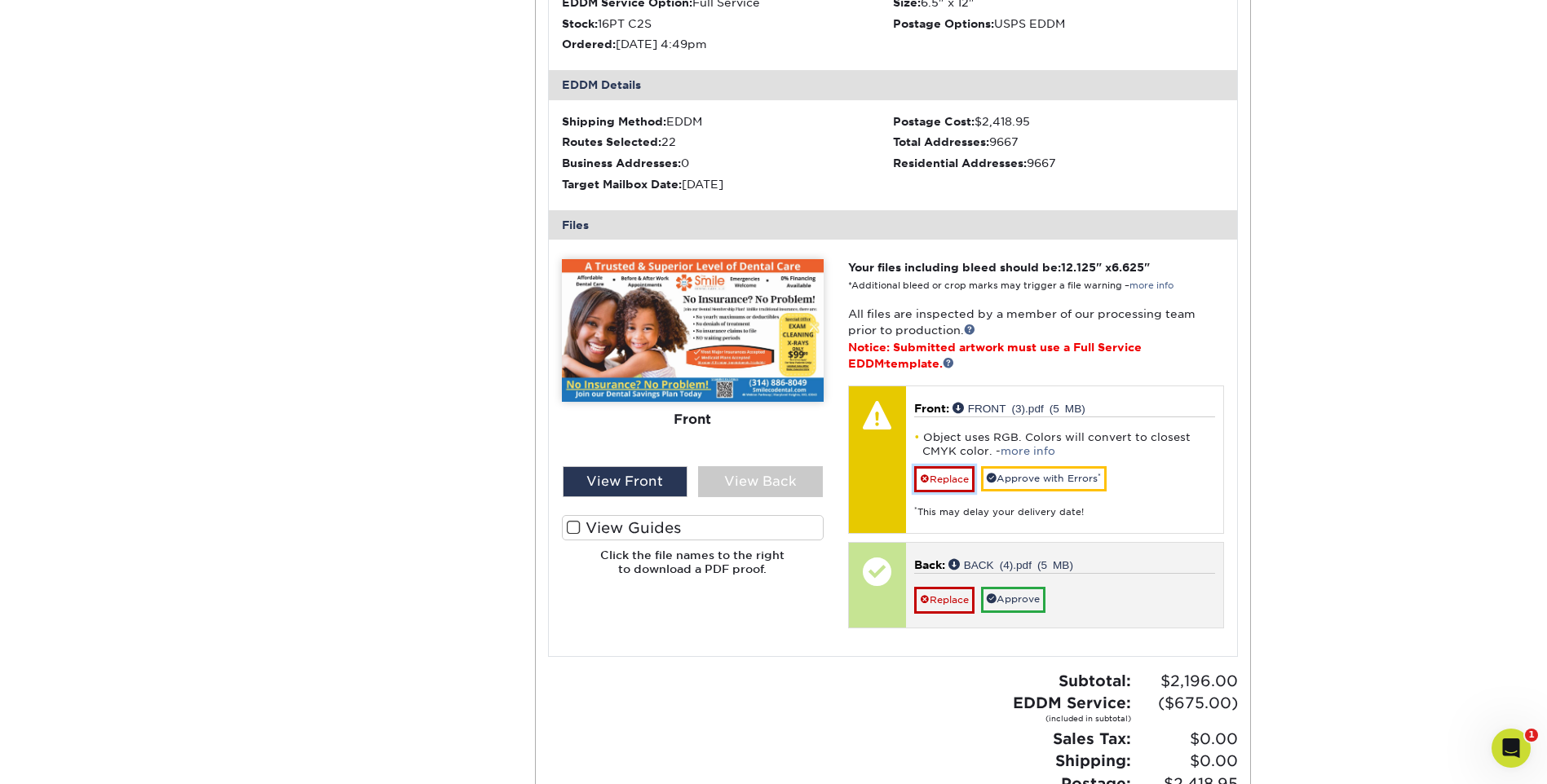
click at [926, 476] on span at bounding box center [925, 479] width 10 height 12
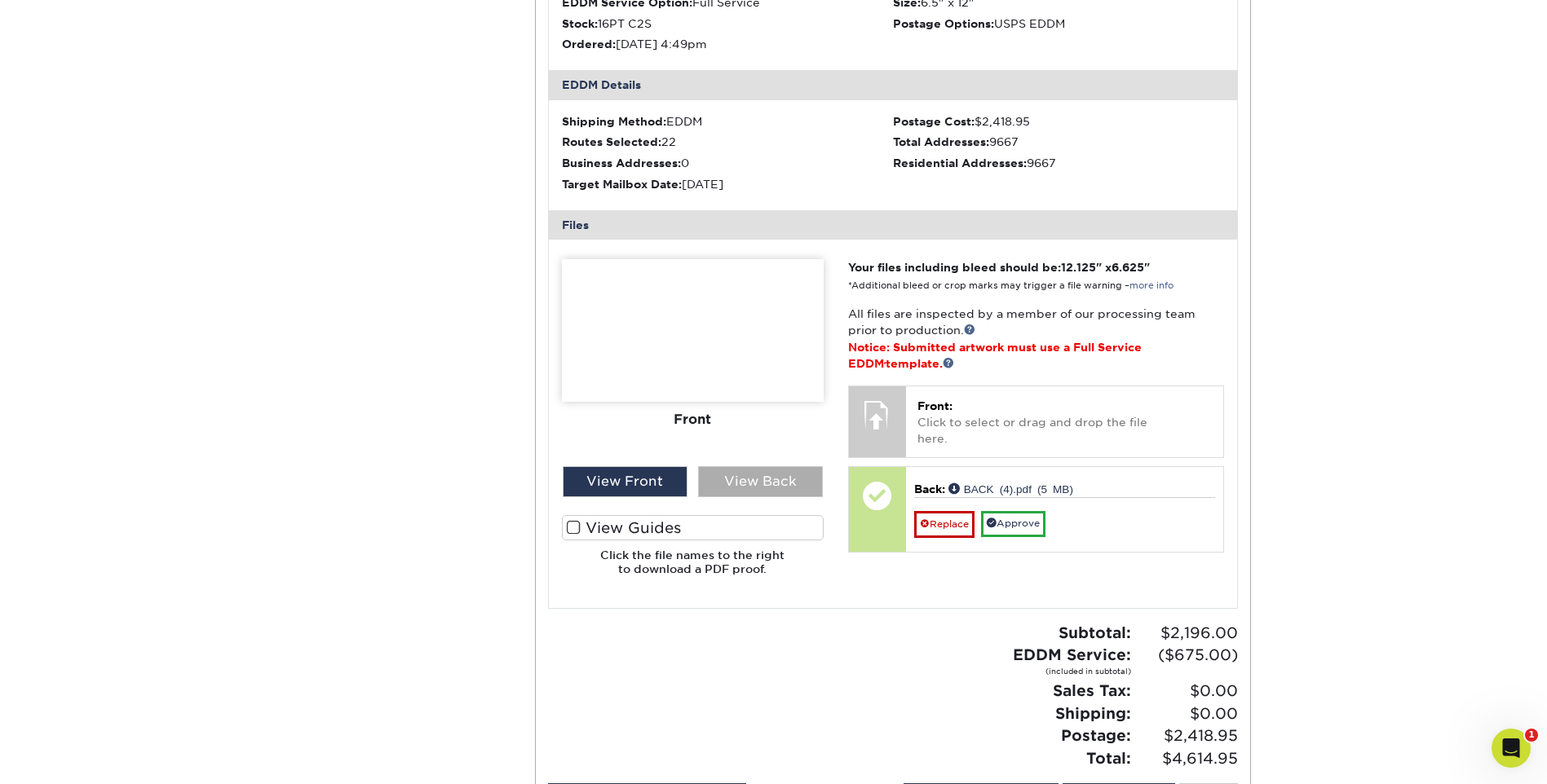
click at [783, 497] on div "View Back" at bounding box center [760, 482] width 125 height 31
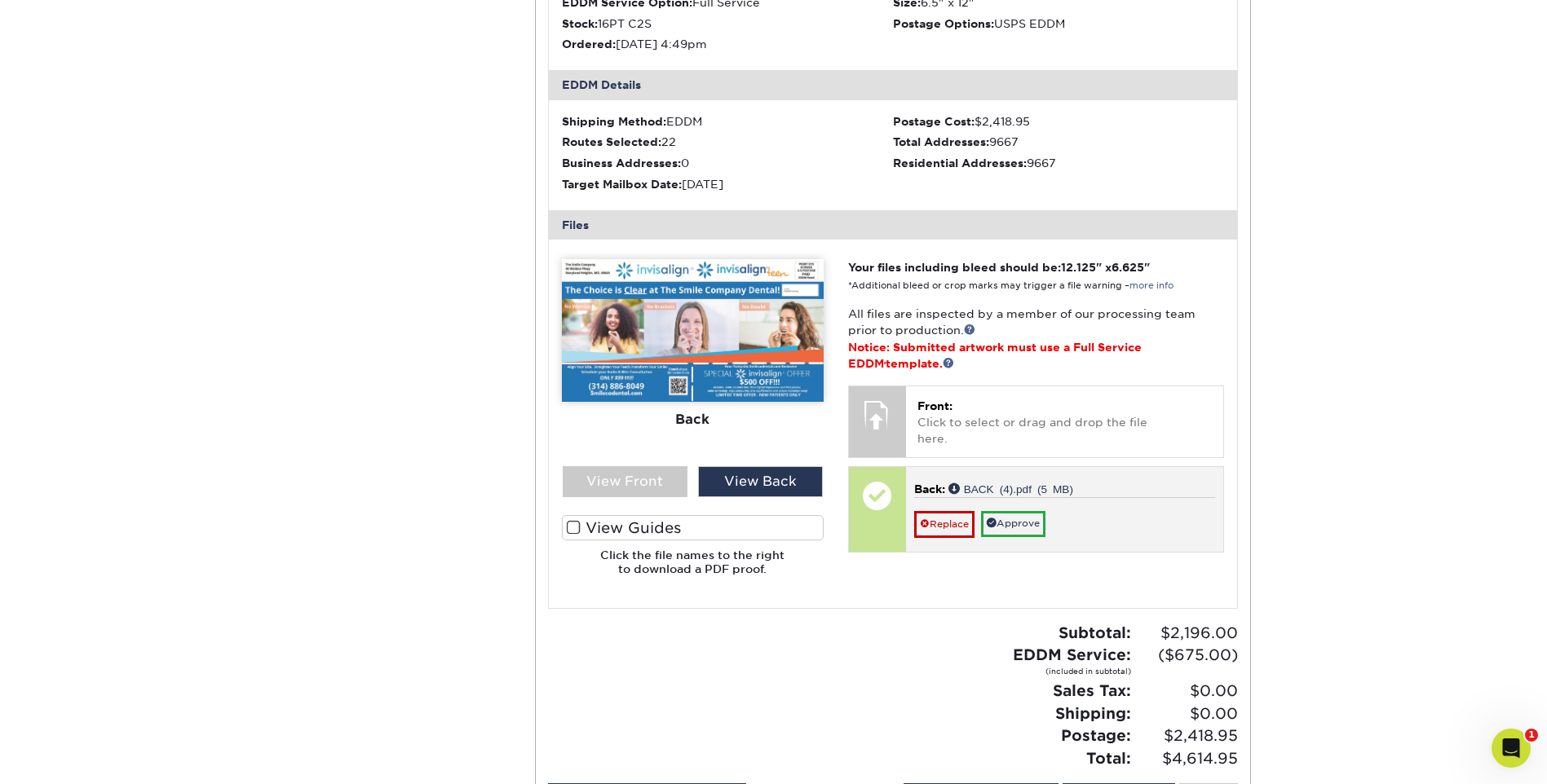
click at [1026, 482] on p "Back: BACK (4).pdf (5 MB)" at bounding box center [1065, 489] width 301 height 16
click at [929, 527] on span at bounding box center [925, 524] width 10 height 12
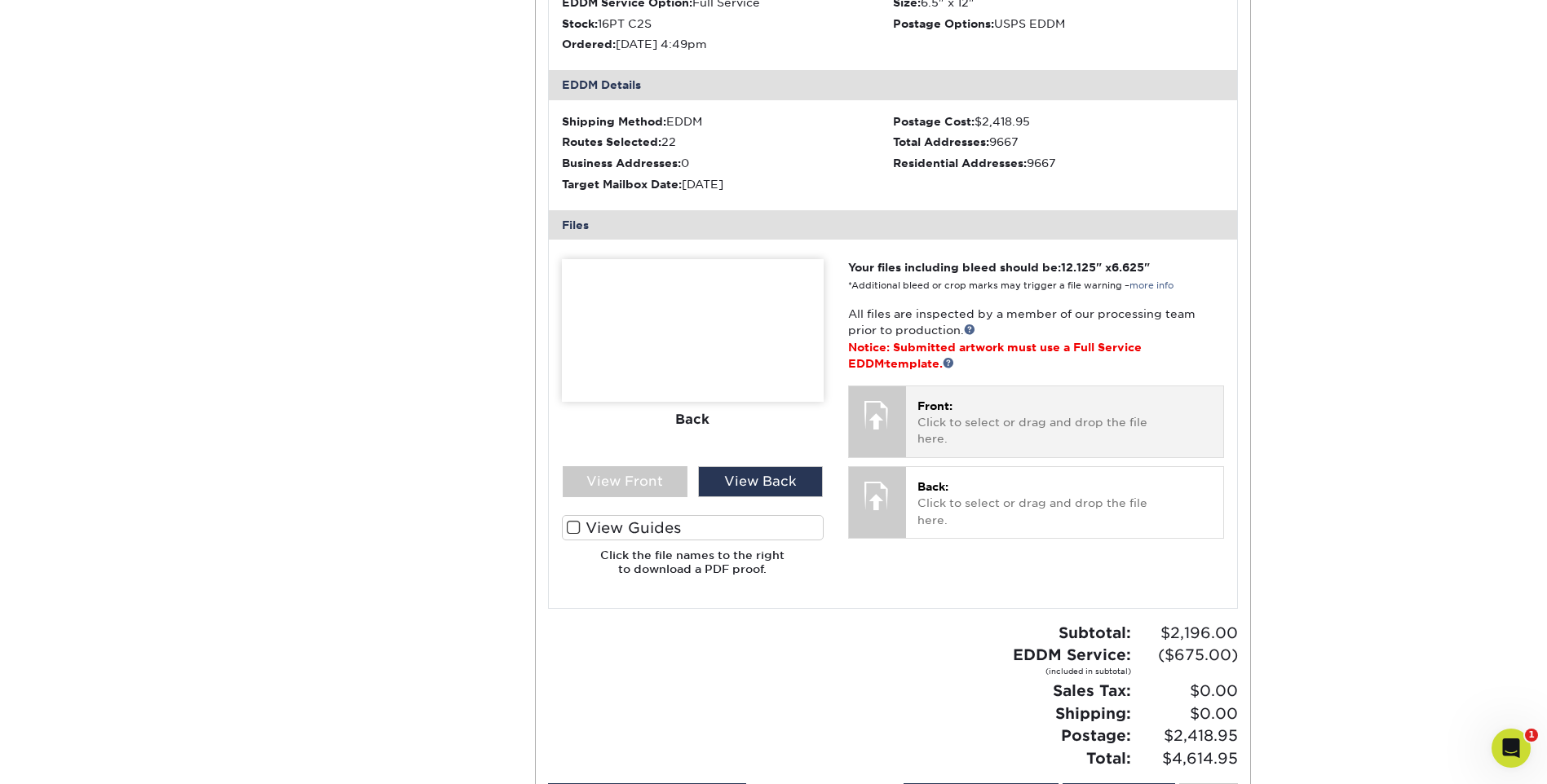
click at [875, 410] on div at bounding box center [877, 414] width 57 height 57
click at [935, 417] on p "Front: Click to select or drag and drop the file here." at bounding box center [1064, 422] width 294 height 49
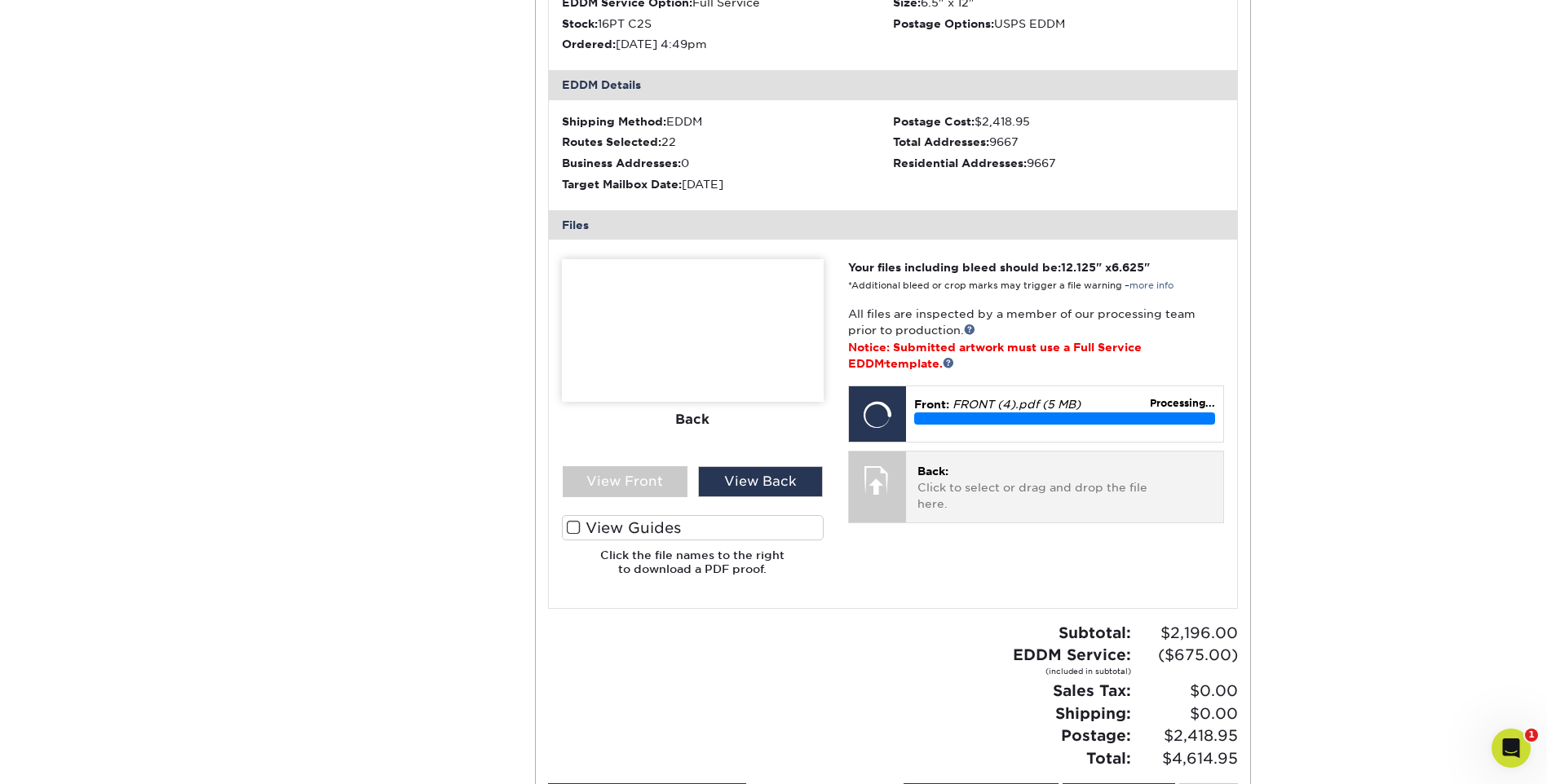
click at [932, 498] on p "Back: Click to select or drag and drop the file here." at bounding box center [1064, 487] width 294 height 49
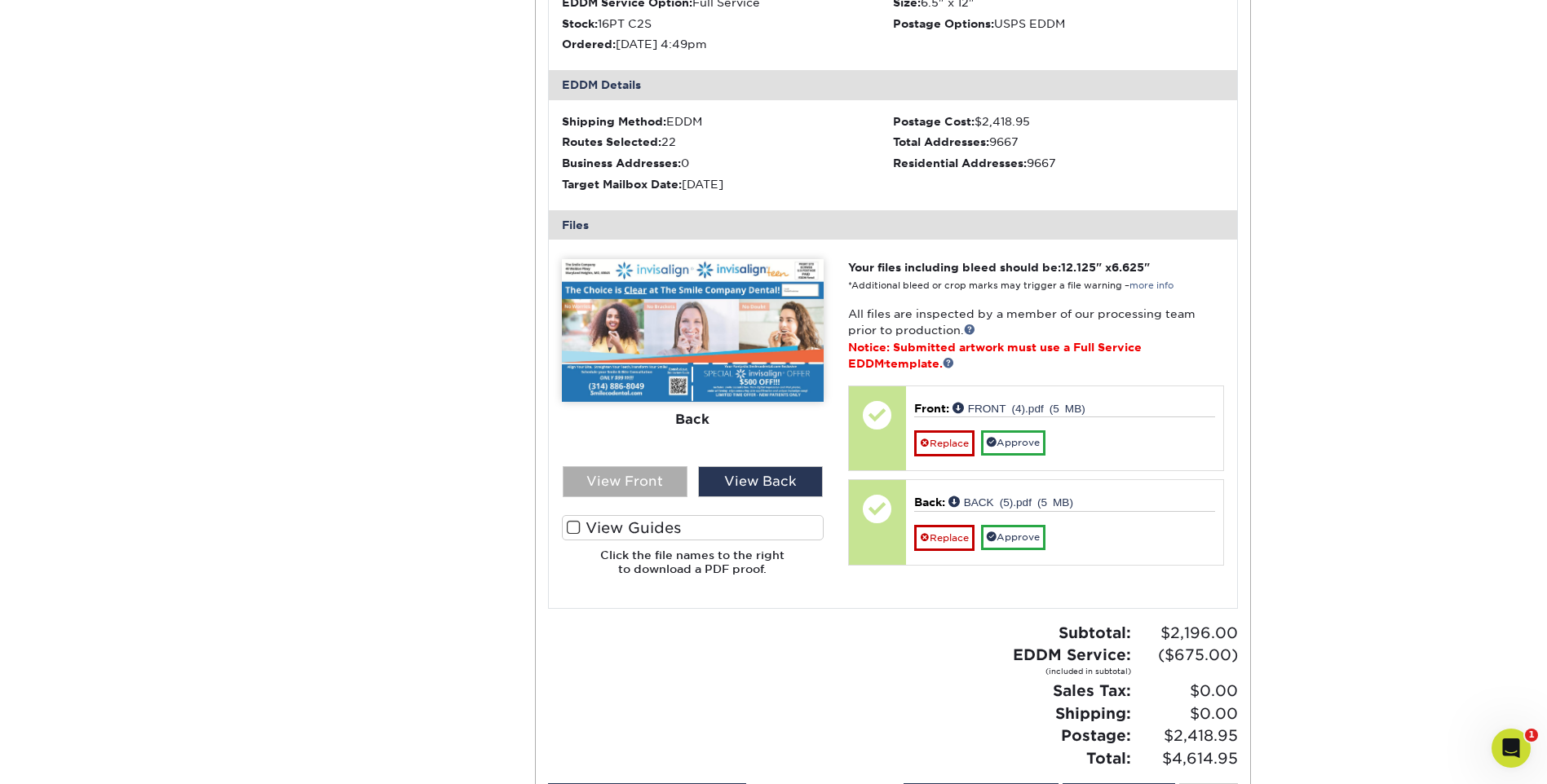
click at [620, 472] on div "View Front" at bounding box center [625, 482] width 125 height 31
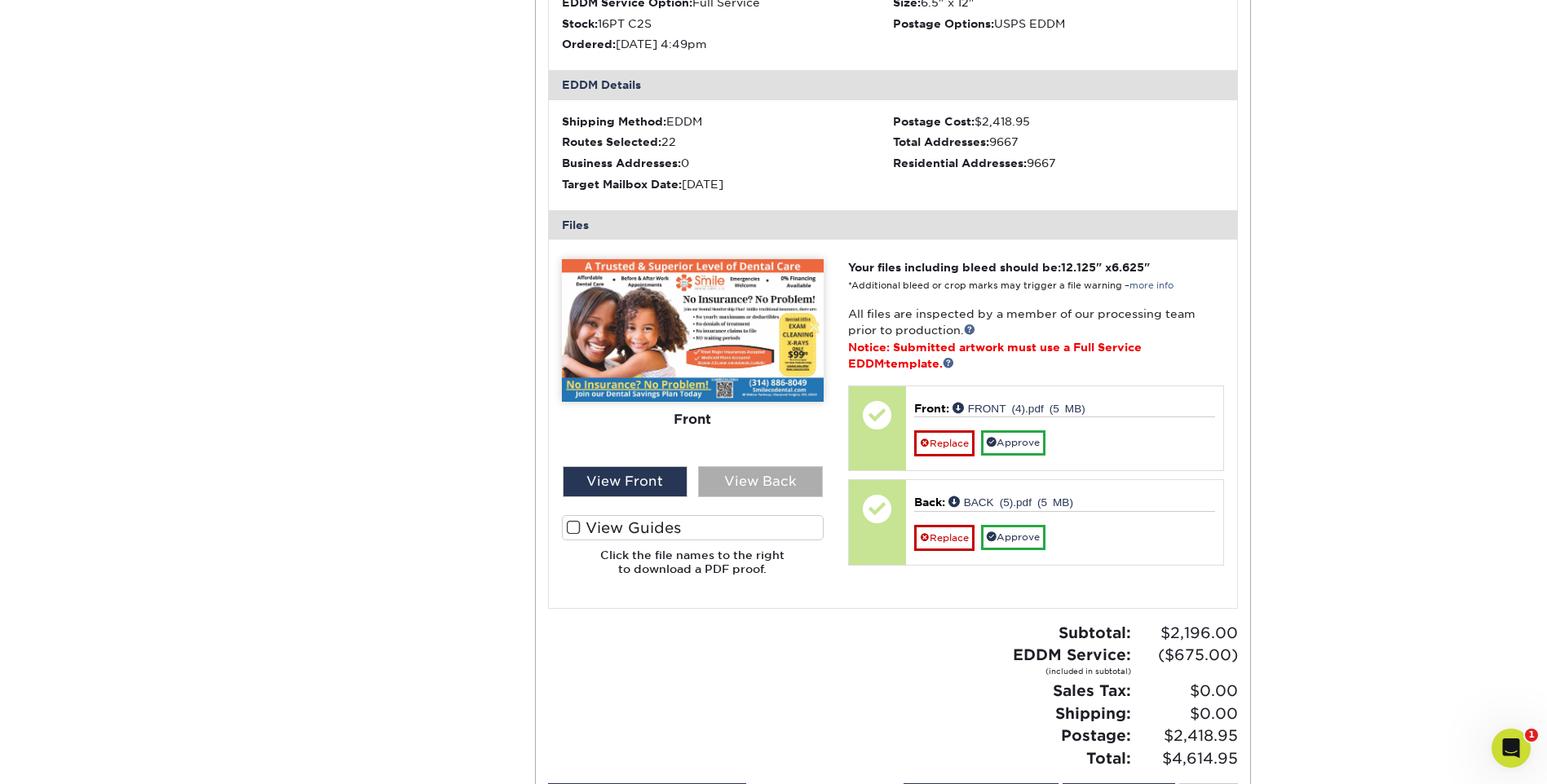
click at [732, 482] on div "View Back" at bounding box center [760, 482] width 125 height 31
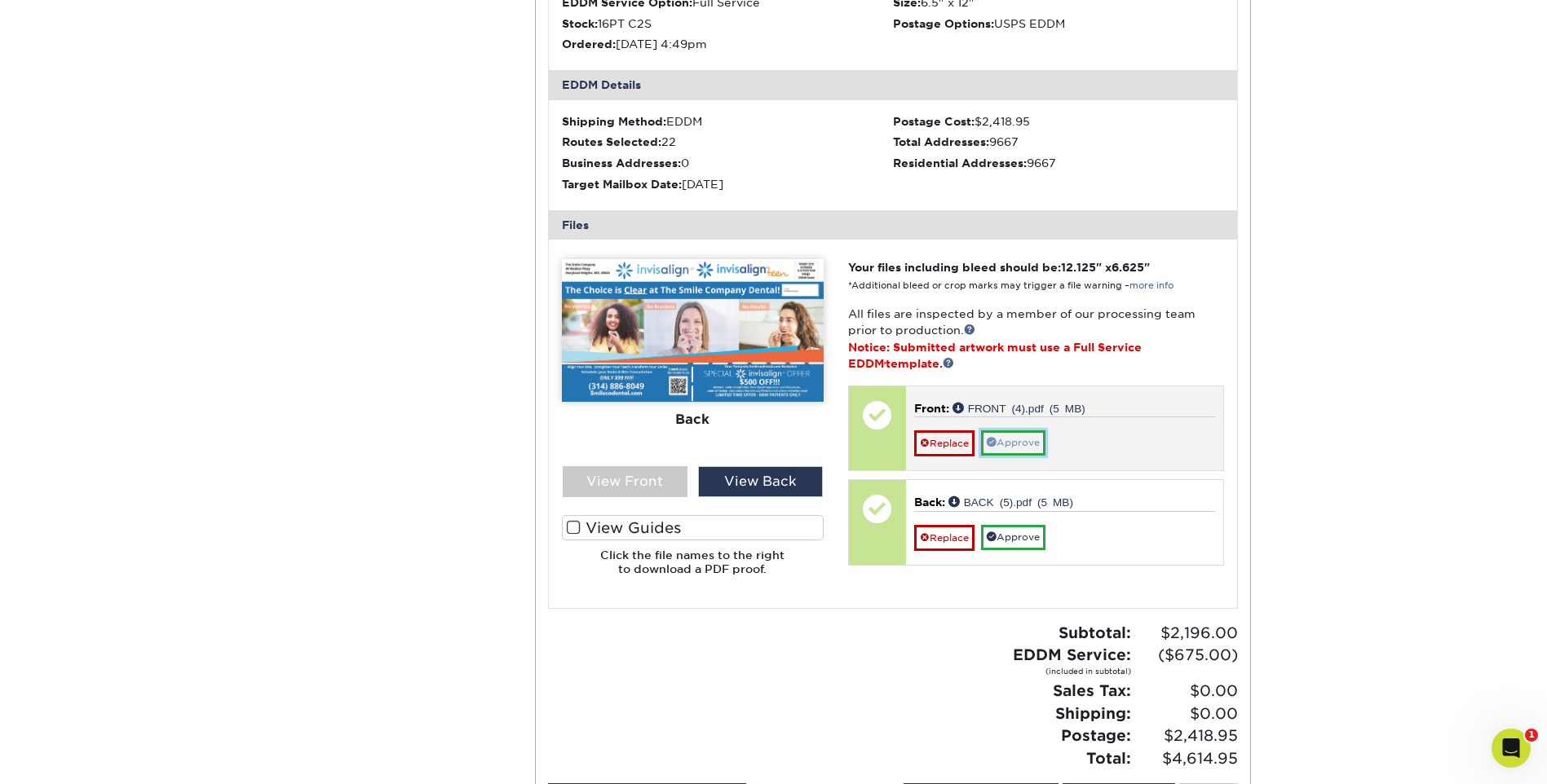
click at [1015, 441] on link "Approve" at bounding box center [1013, 443] width 64 height 25
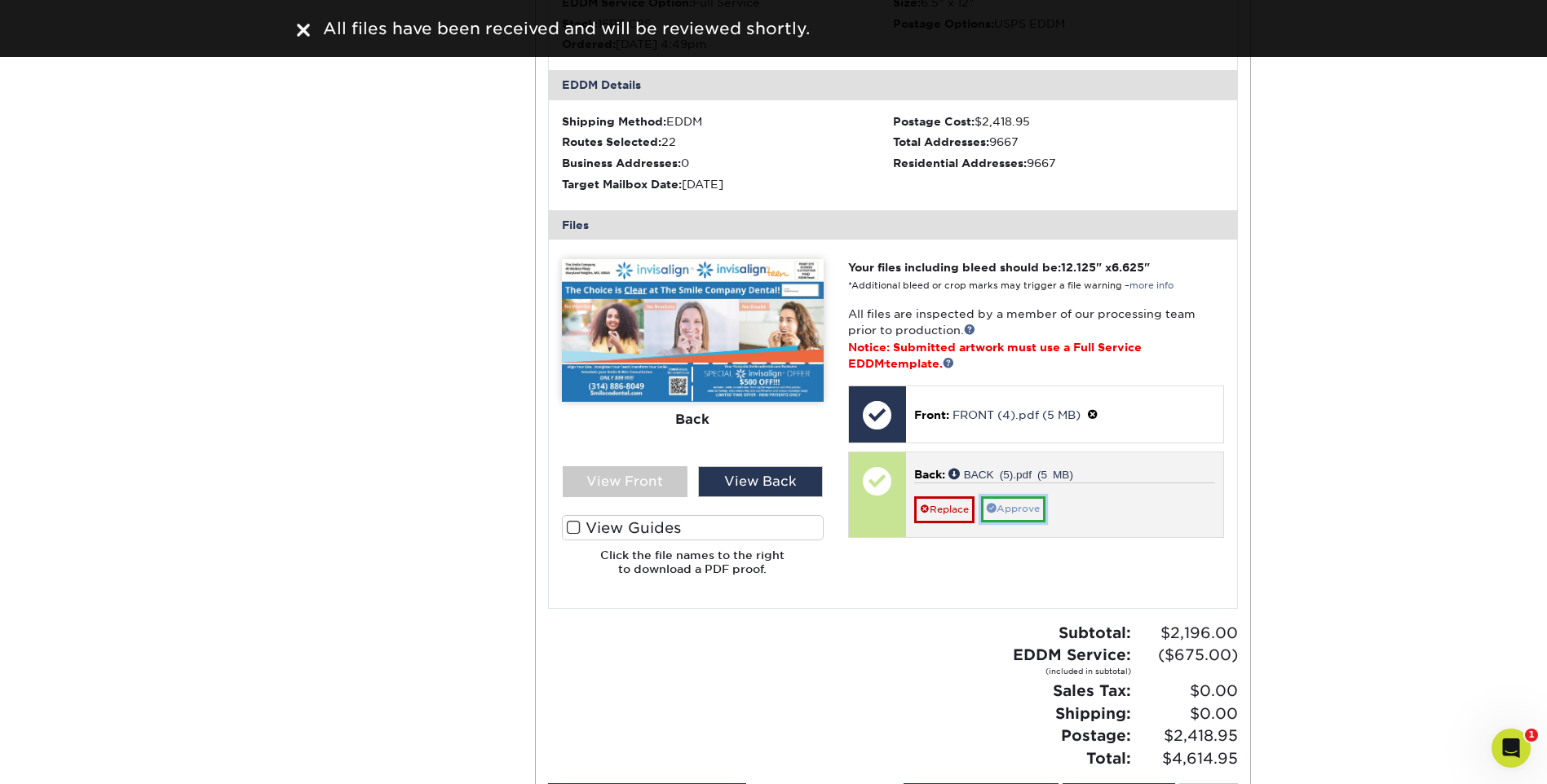
click at [1026, 506] on link "Approve" at bounding box center [1013, 509] width 64 height 25
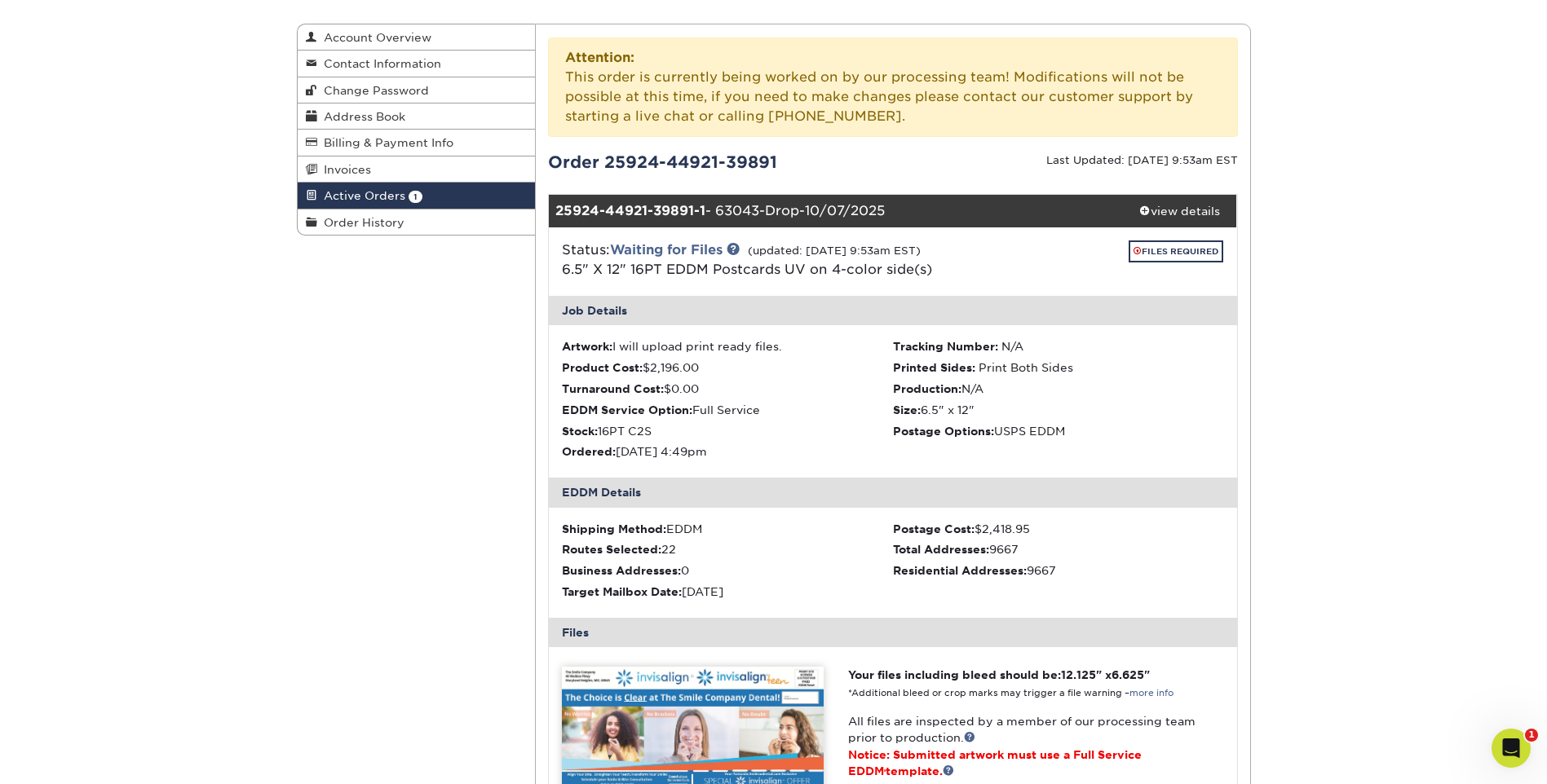
scroll to position [0, 0]
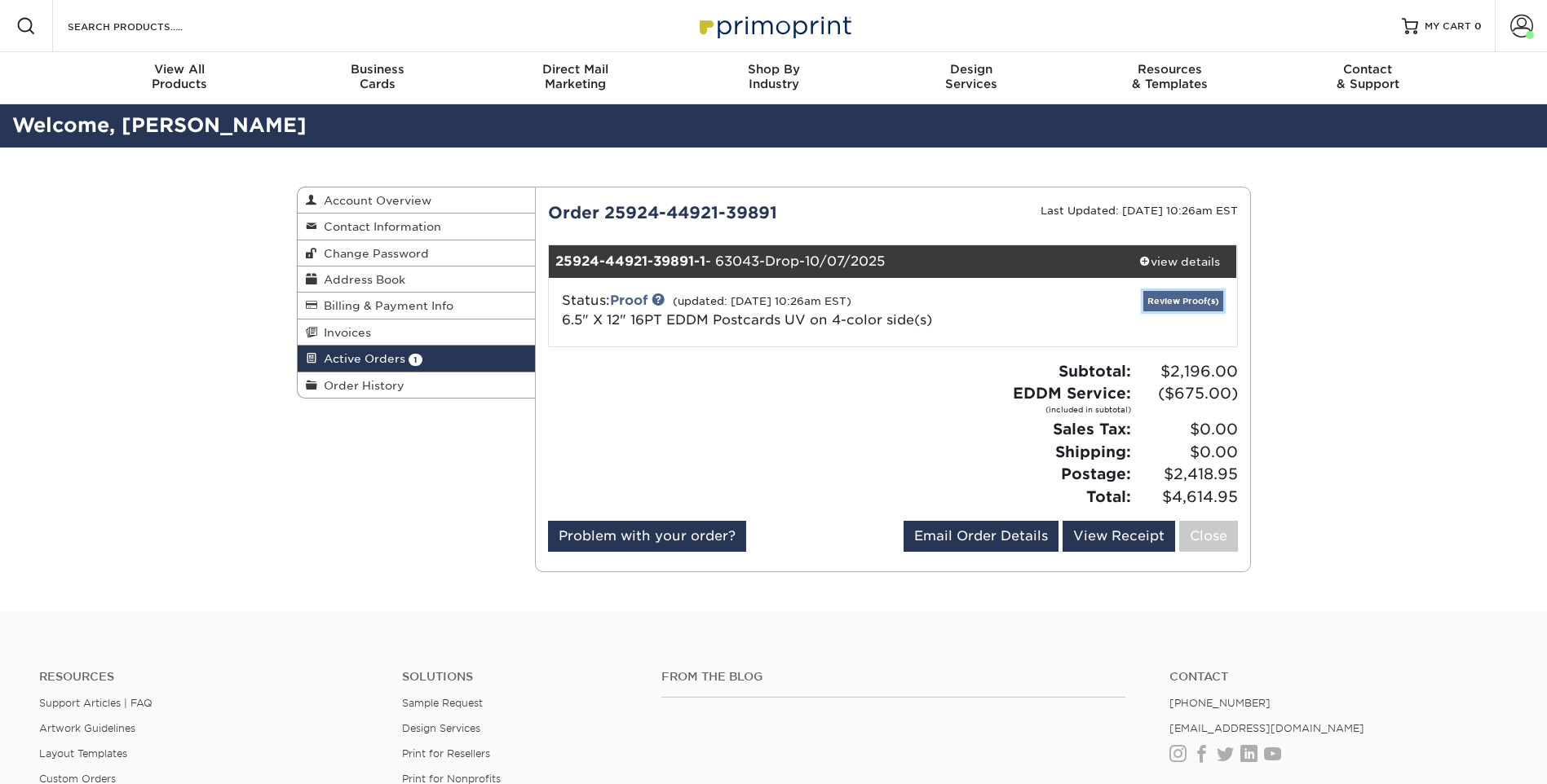
click at [1197, 304] on link "Review Proof(s)" at bounding box center [1183, 301] width 80 height 20
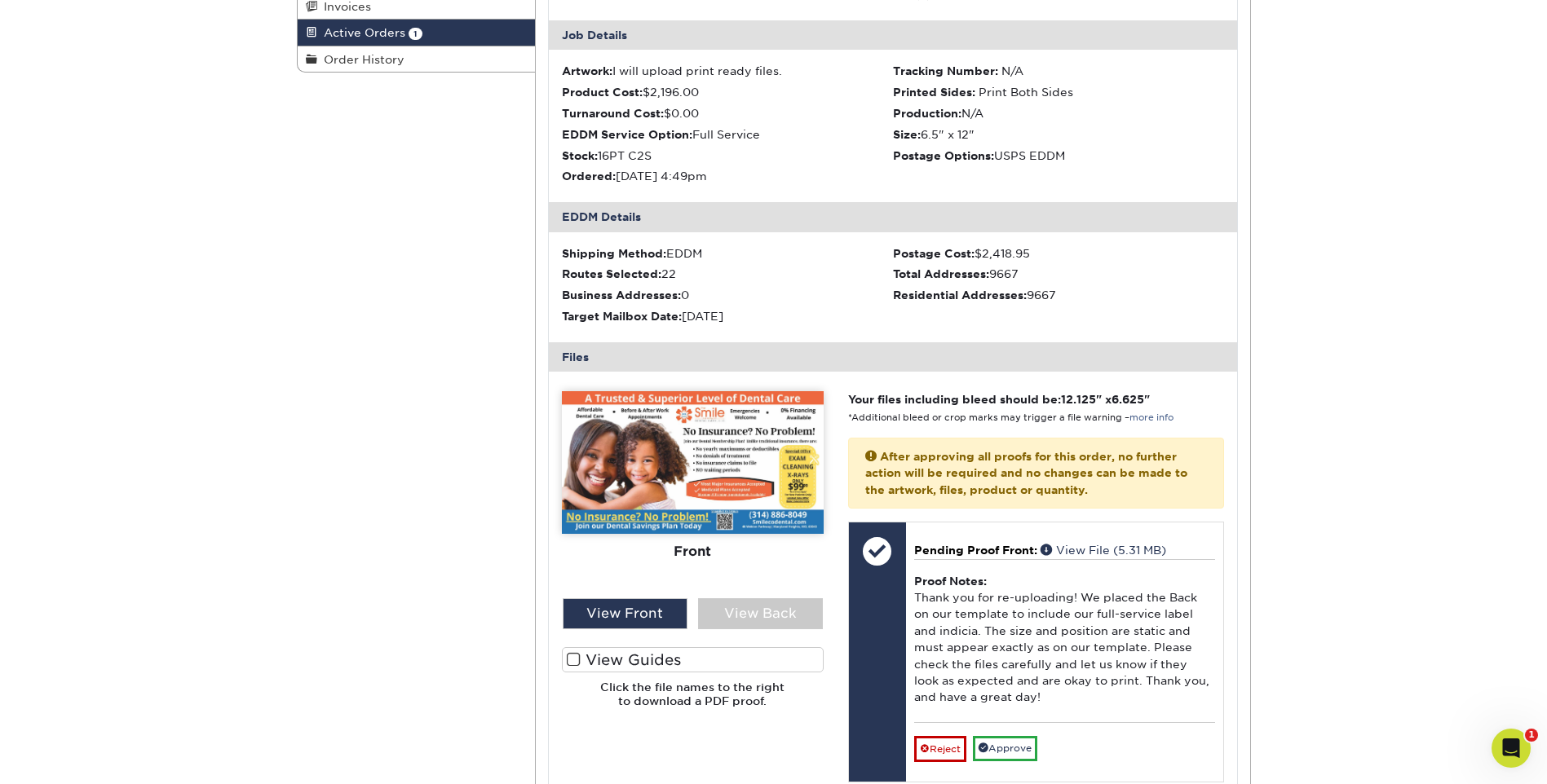
click at [696, 472] on img at bounding box center [693, 462] width 262 height 143
click at [696, 470] on img at bounding box center [693, 462] width 262 height 143
click at [635, 603] on div "View Front" at bounding box center [625, 614] width 125 height 31
click at [638, 611] on div "View Front" at bounding box center [625, 614] width 125 height 31
click at [764, 606] on div "View Back" at bounding box center [760, 614] width 125 height 31
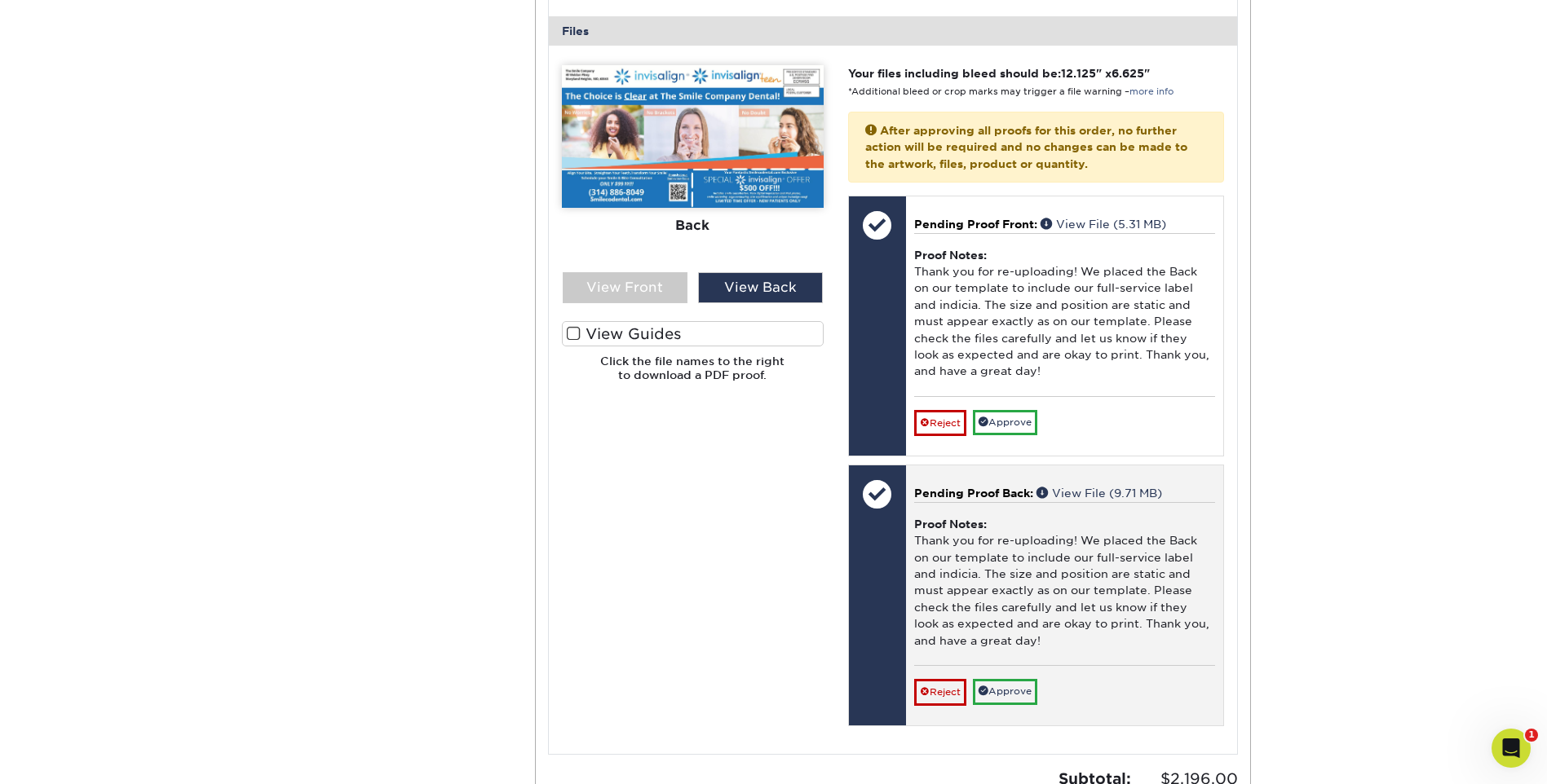
scroll to position [815, 0]
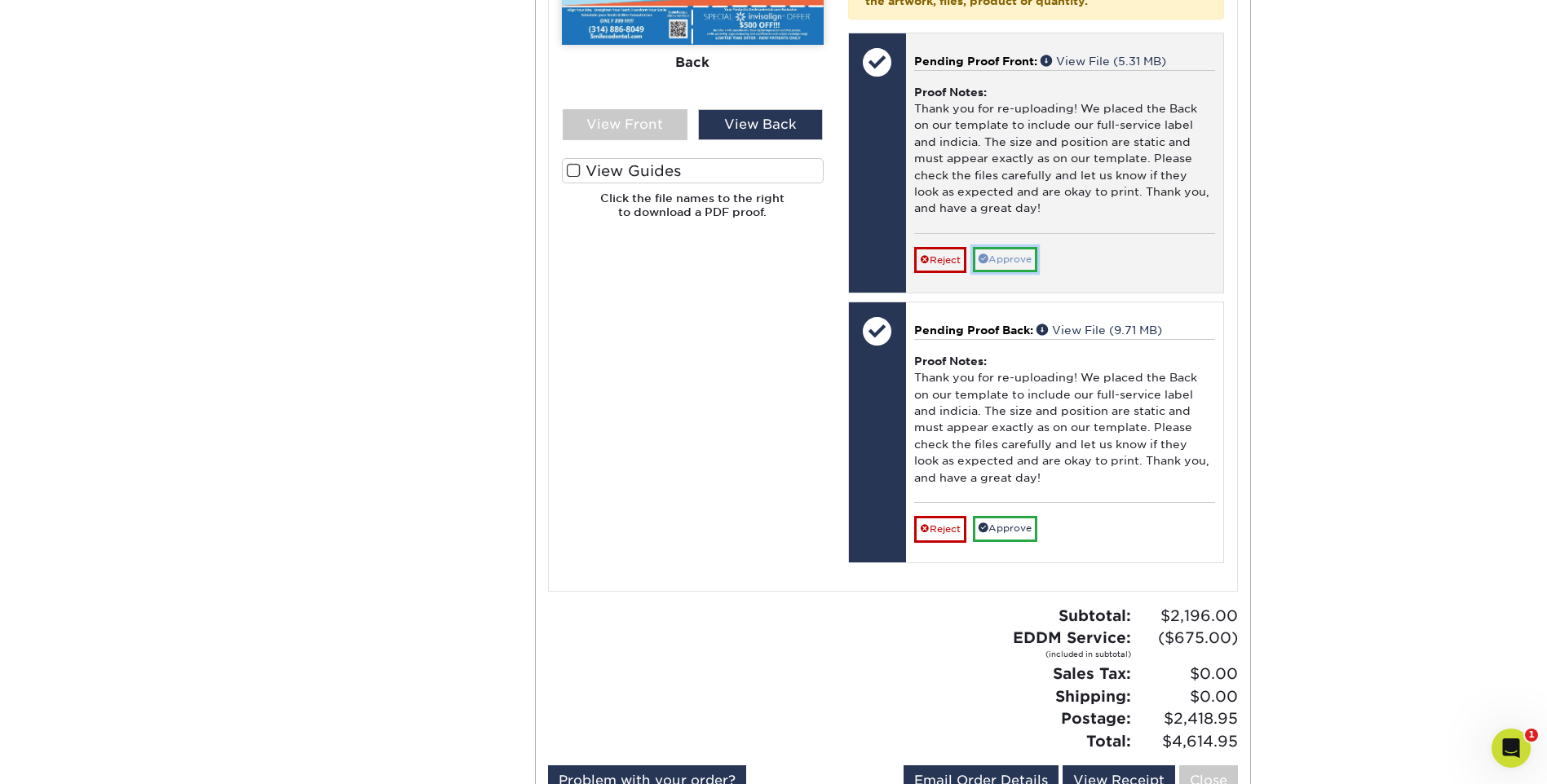
click at [1018, 249] on link "Approve" at bounding box center [1004, 260] width 64 height 25
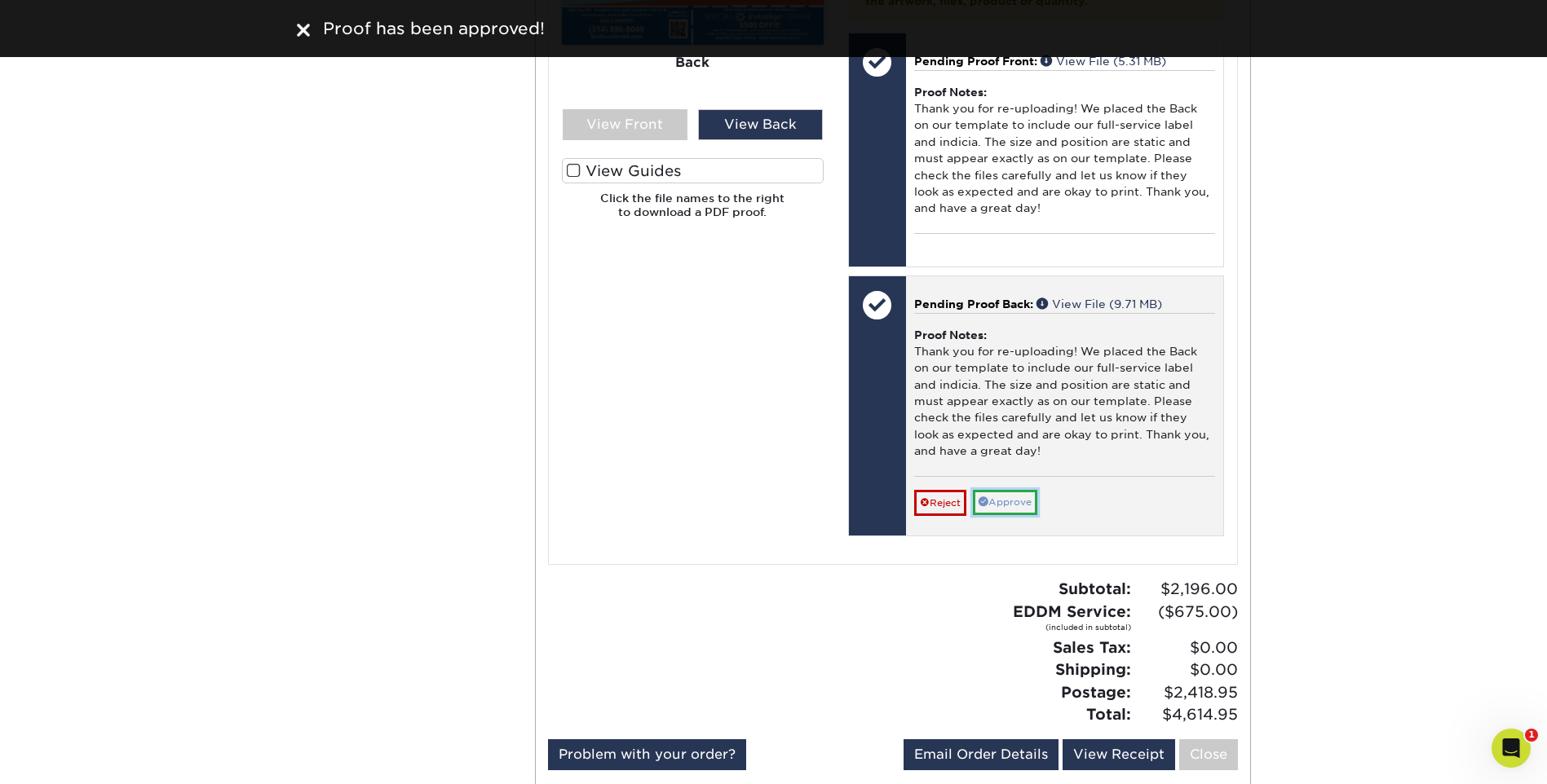
click at [1014, 496] on link "Approve" at bounding box center [1004, 503] width 64 height 25
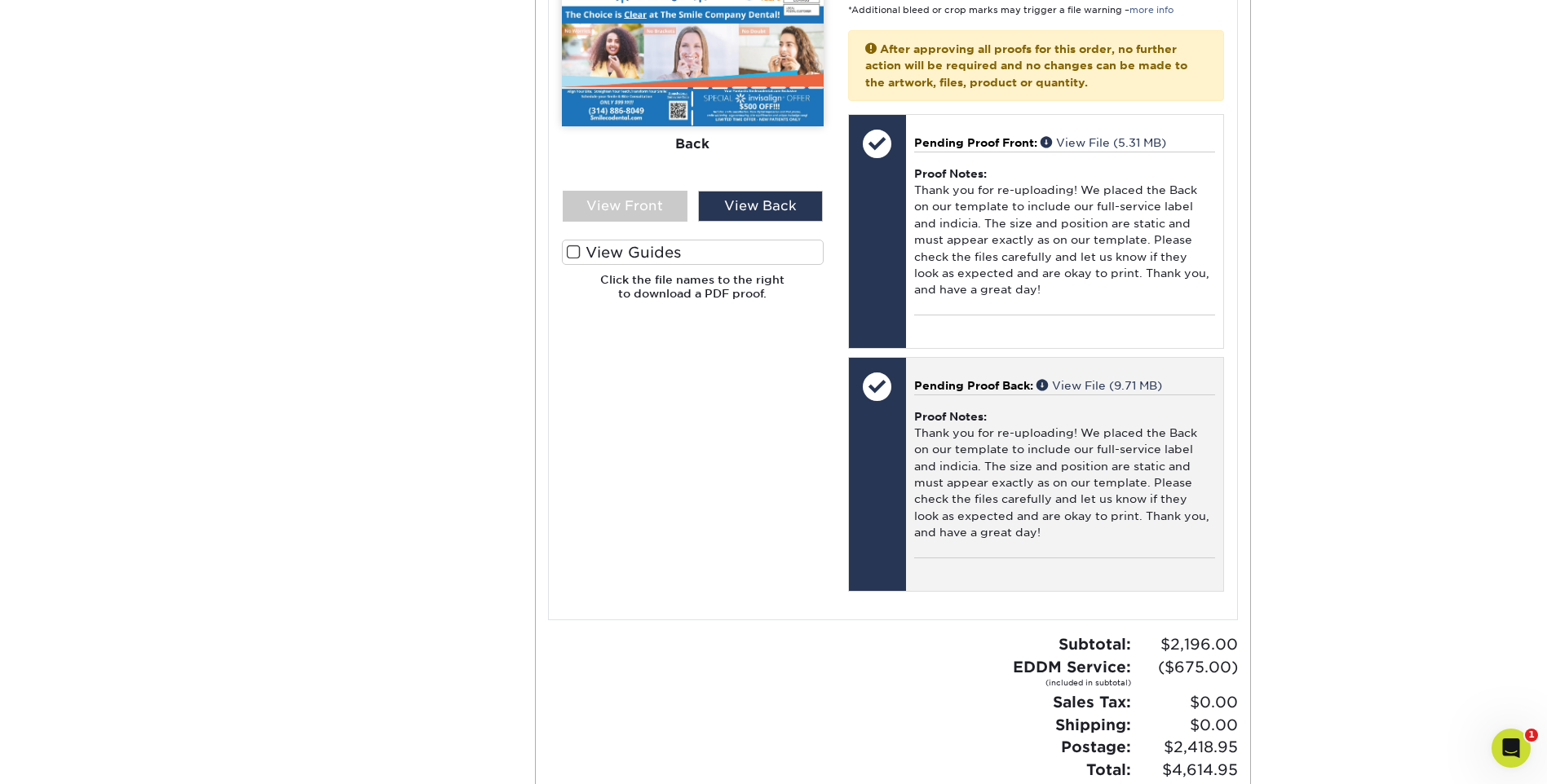
scroll to position [978, 0]
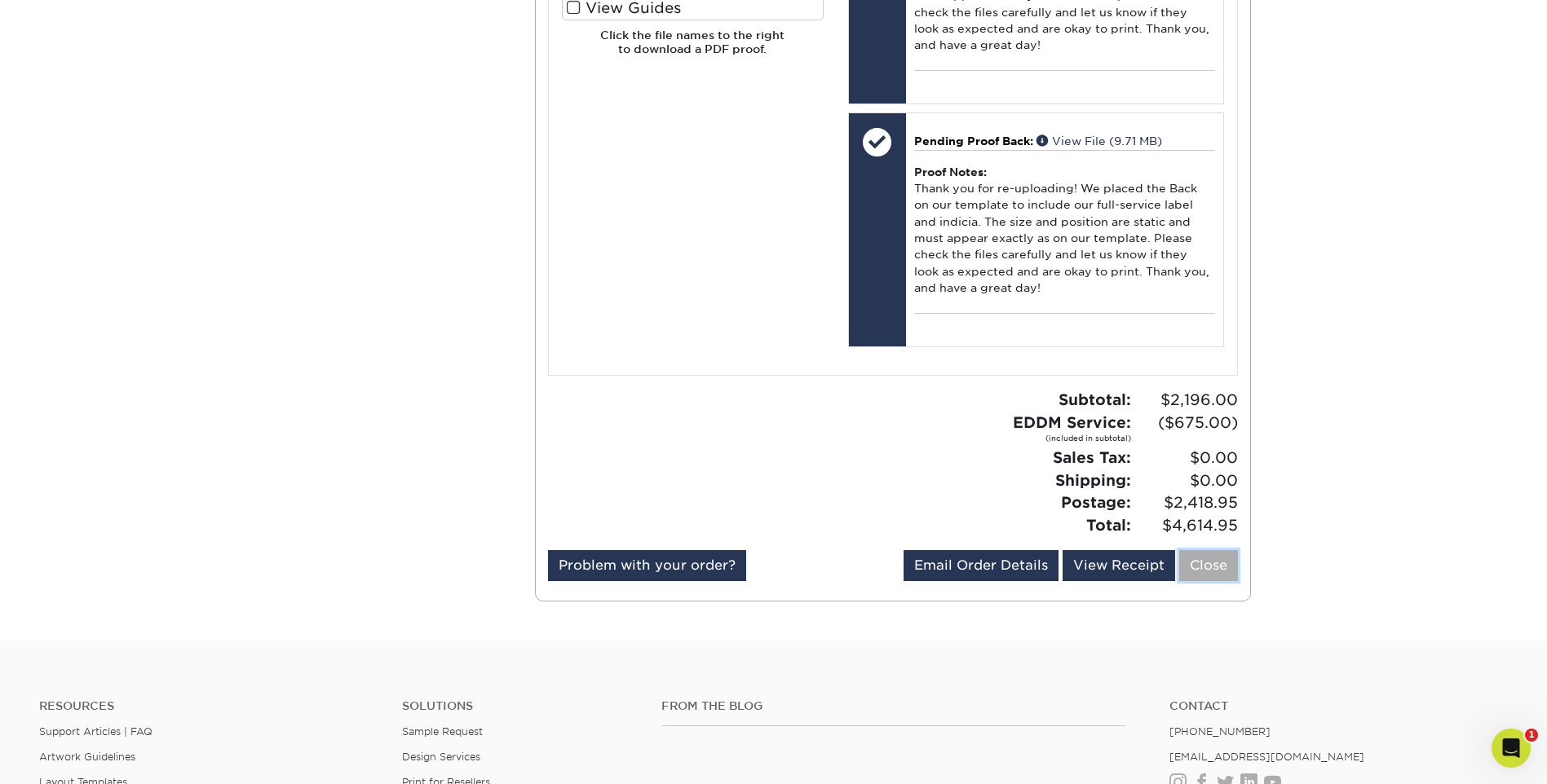
click at [1206, 562] on link "Close" at bounding box center [1208, 566] width 58 height 31
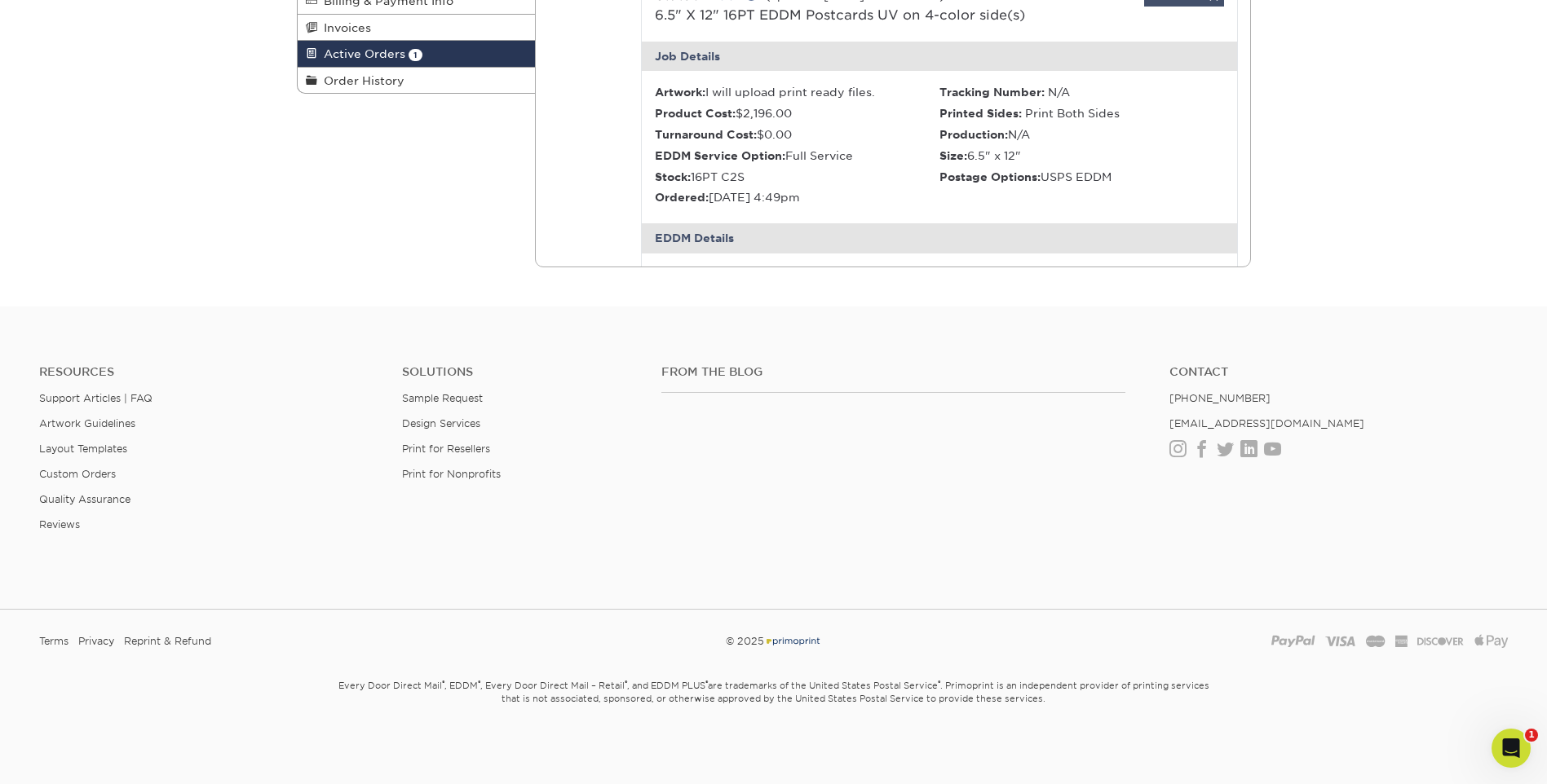
scroll to position [305, 0]
